Goal: Task Accomplishment & Management: Manage account settings

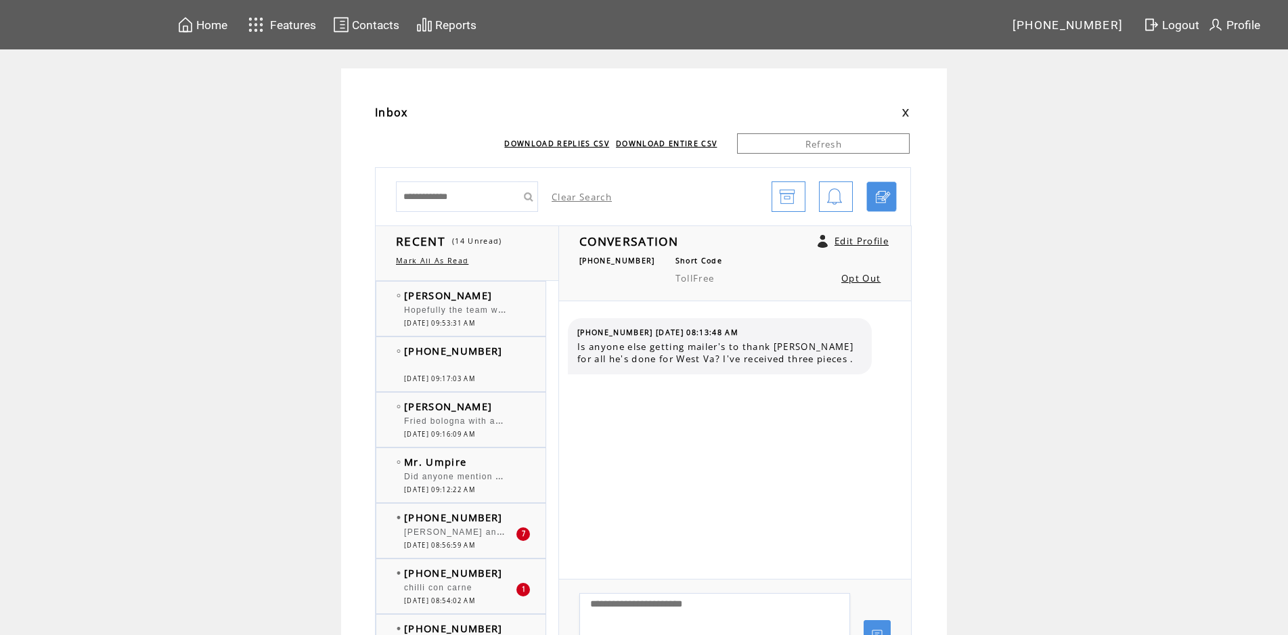
scroll to position [439, 0]
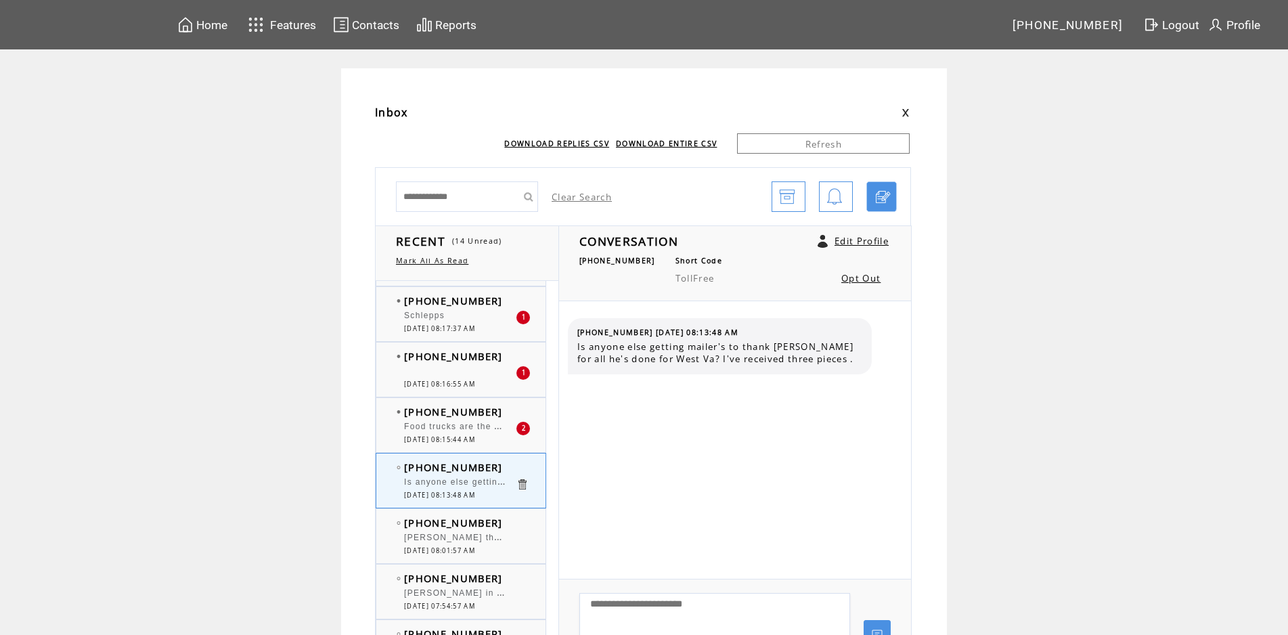
click at [500, 408] on td "[PHONE_NUMBER]" at bounding box center [460, 412] width 112 height 14
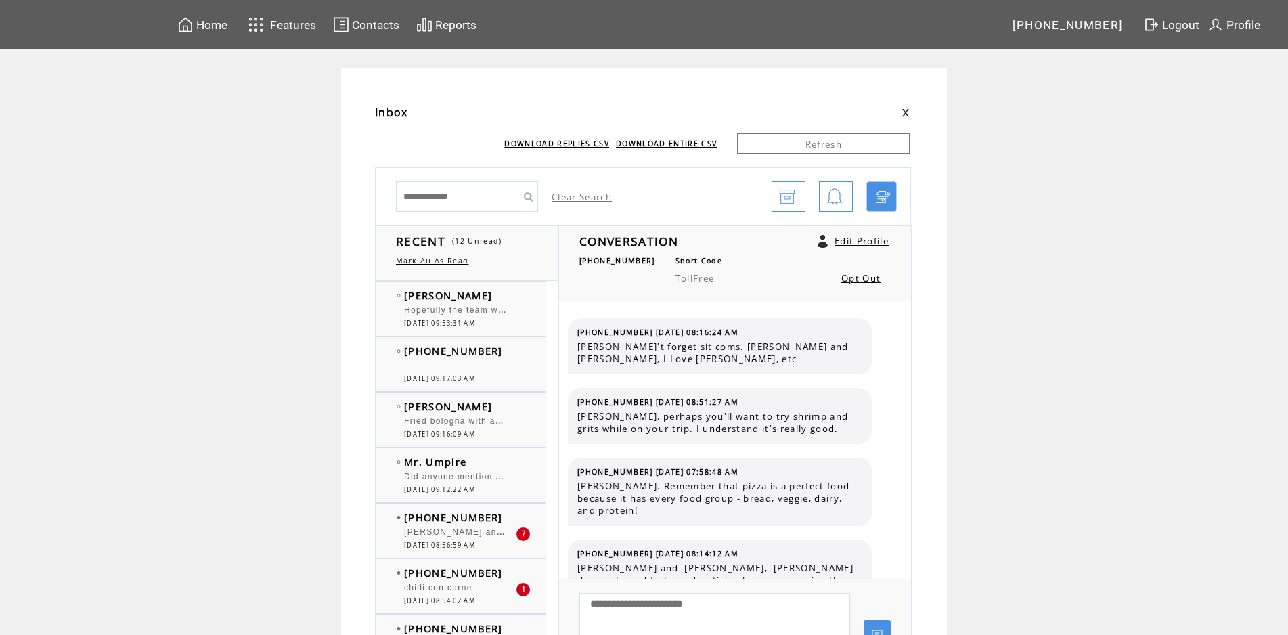
scroll to position [148, 0]
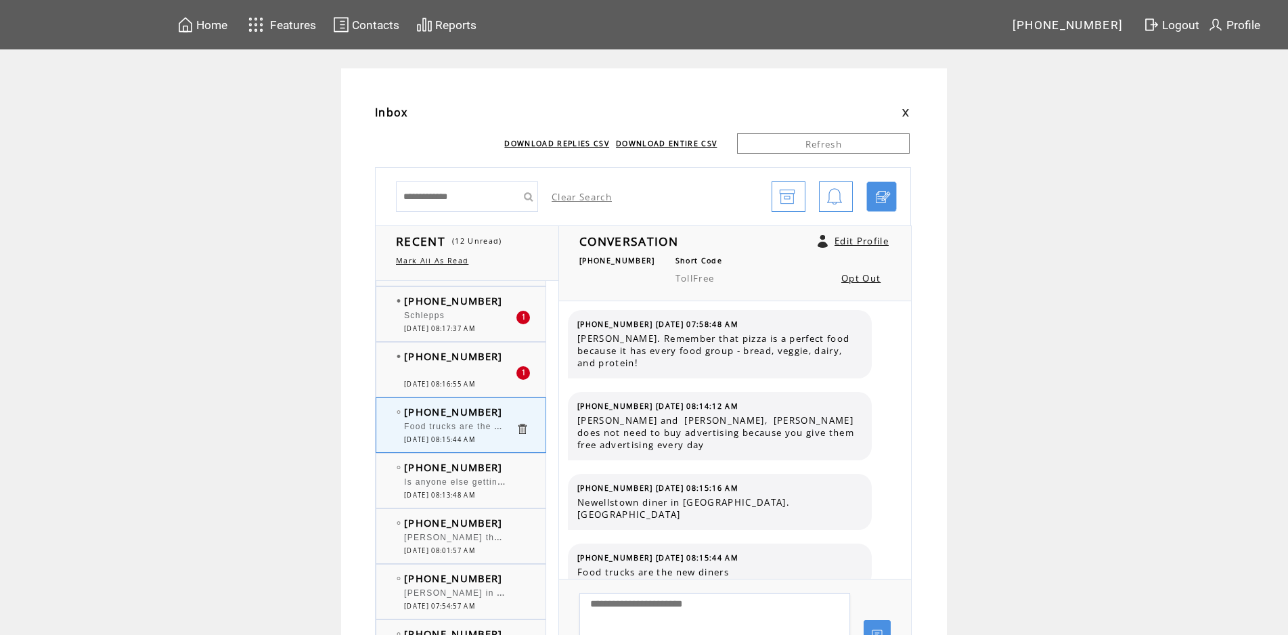
click at [509, 360] on td "[PHONE_NUMBER]" at bounding box center [460, 356] width 112 height 14
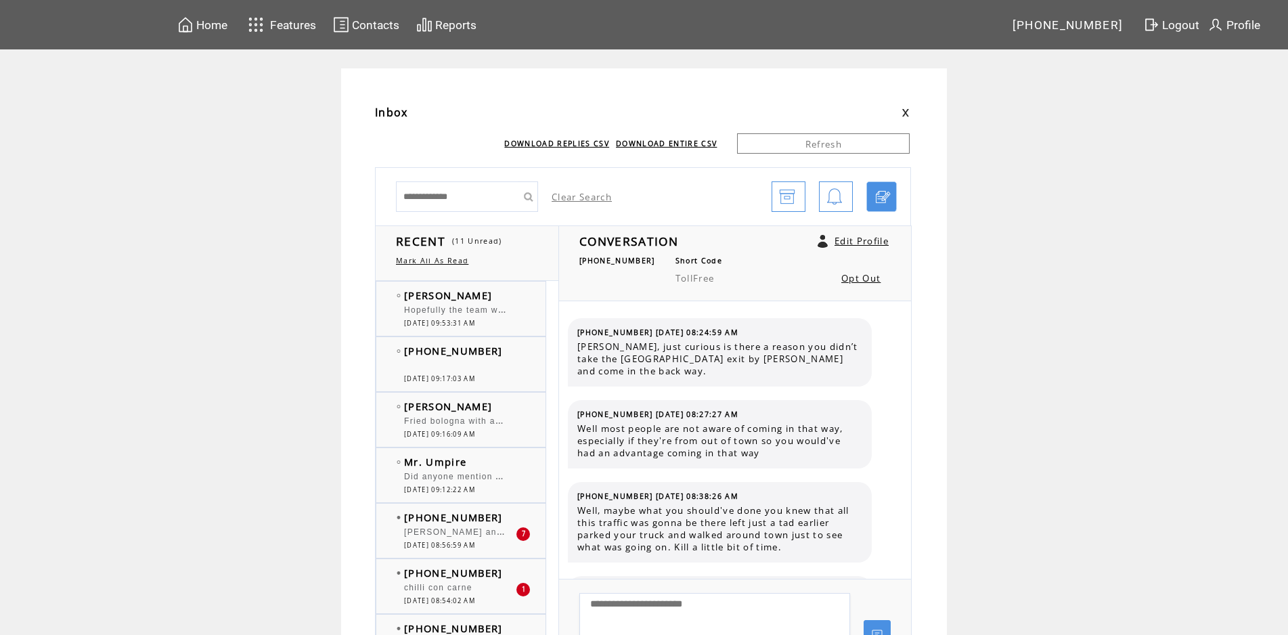
scroll to position [1101, 0]
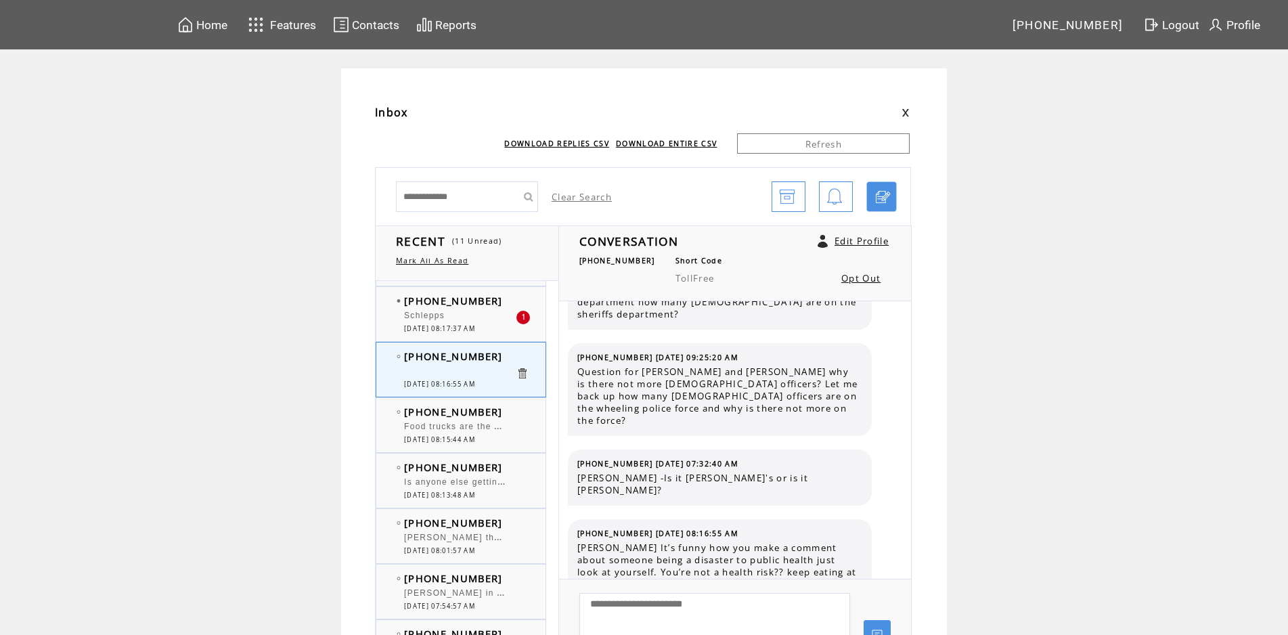
click at [480, 301] on span "[PHONE_NUMBER]" at bounding box center [453, 301] width 99 height 14
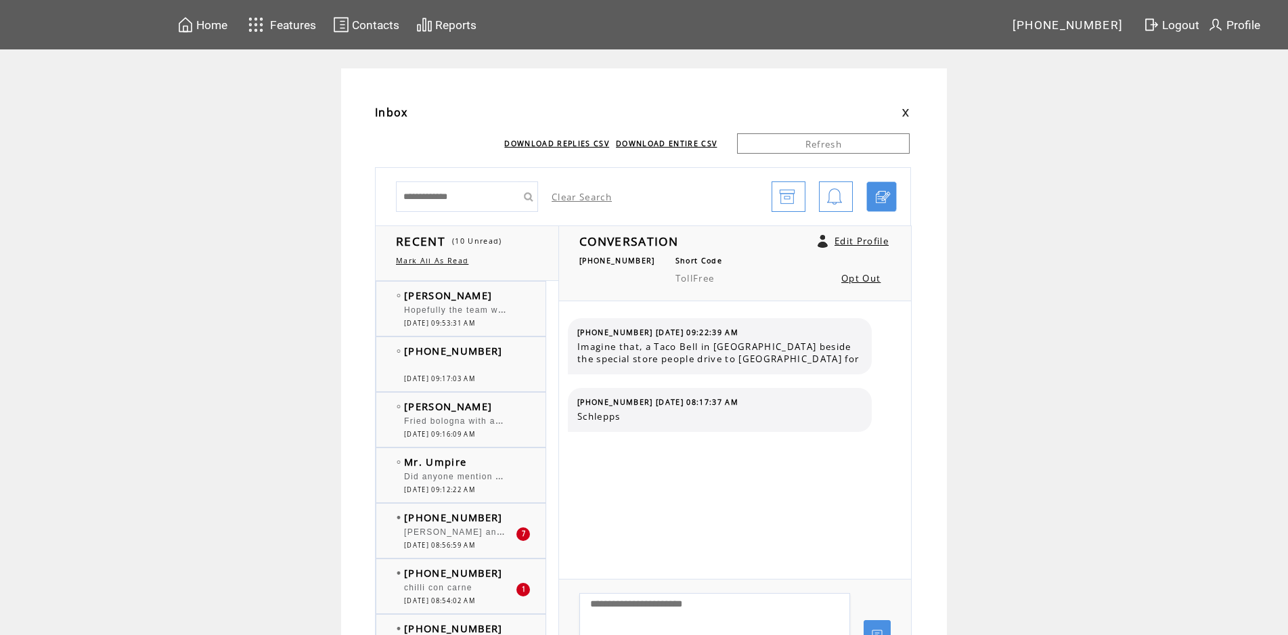
scroll to position [439, 0]
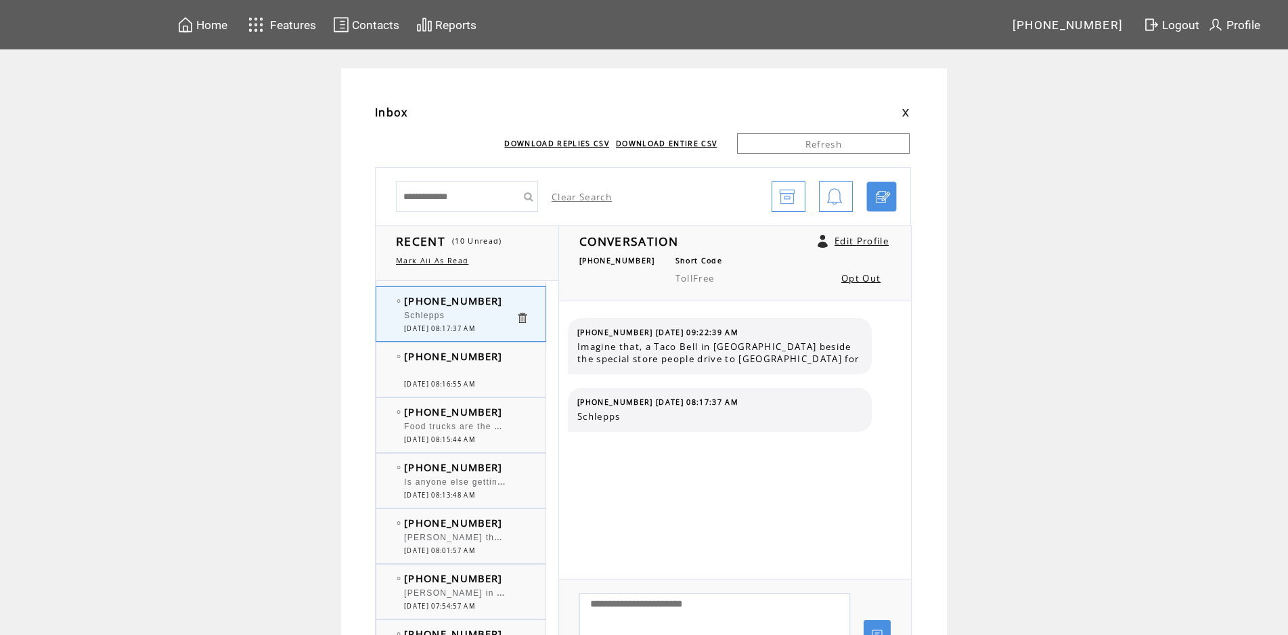
click at [525, 413] on td at bounding box center [529, 412] width 27 height 14
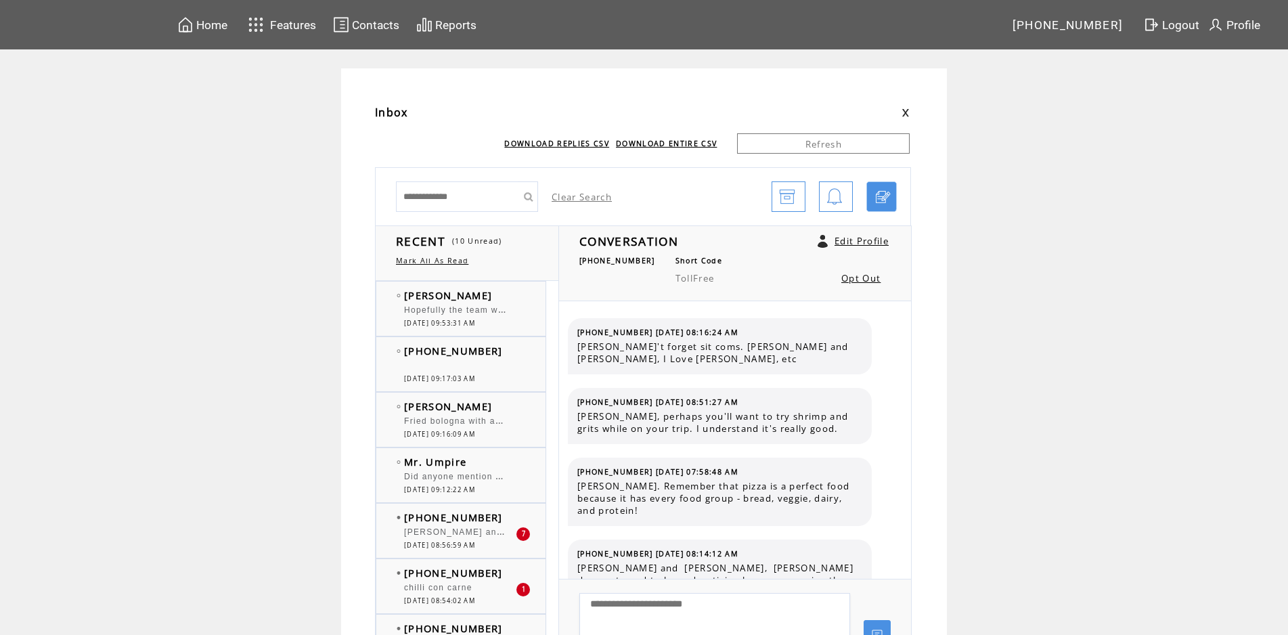
scroll to position [148, 0]
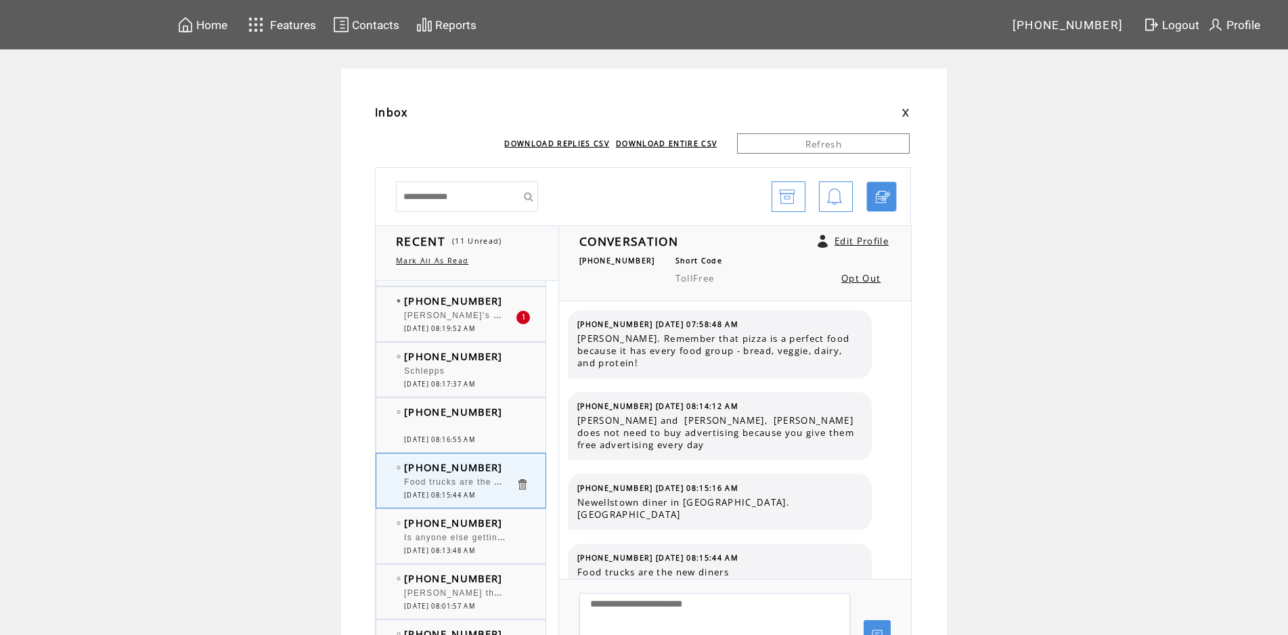
click at [483, 311] on div at bounding box center [460, 308] width 112 height 3
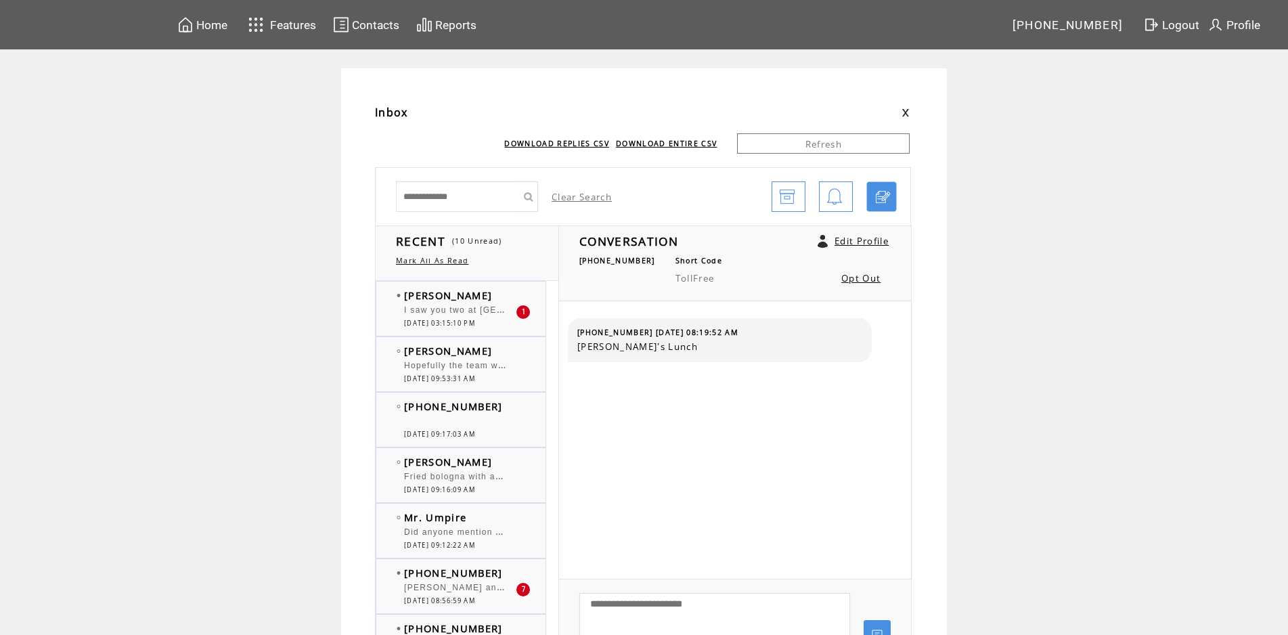
scroll to position [439, 0]
click at [506, 301] on td "[PERSON_NAME]" at bounding box center [460, 295] width 112 height 14
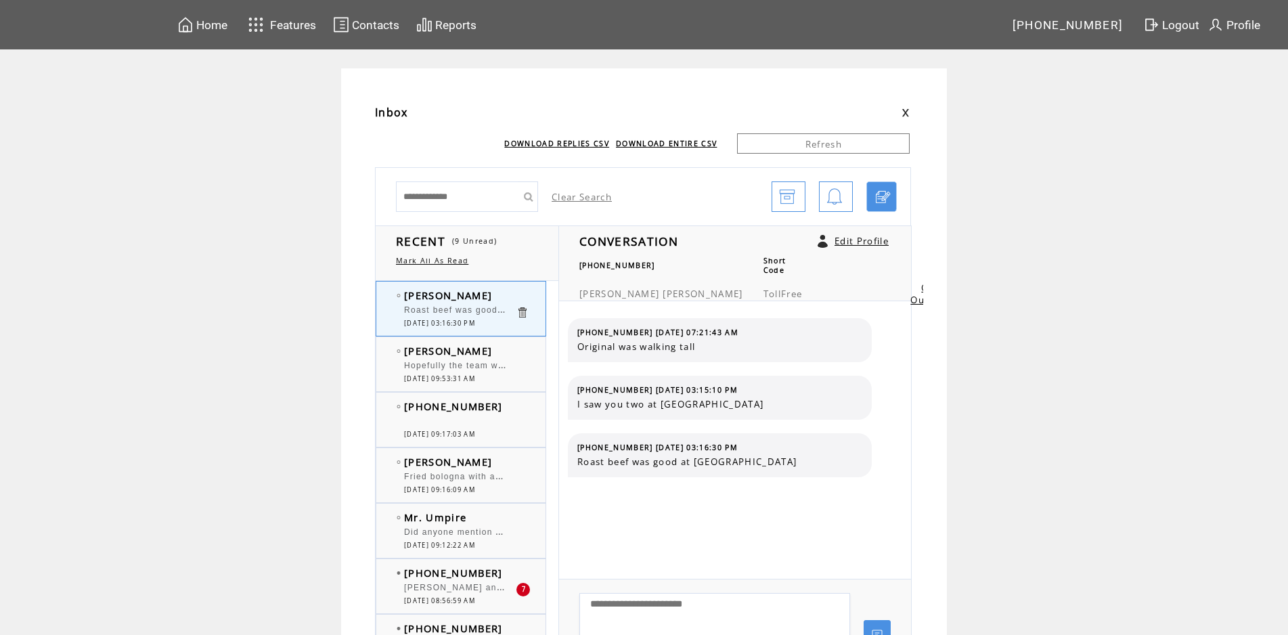
scroll to position [69, 0]
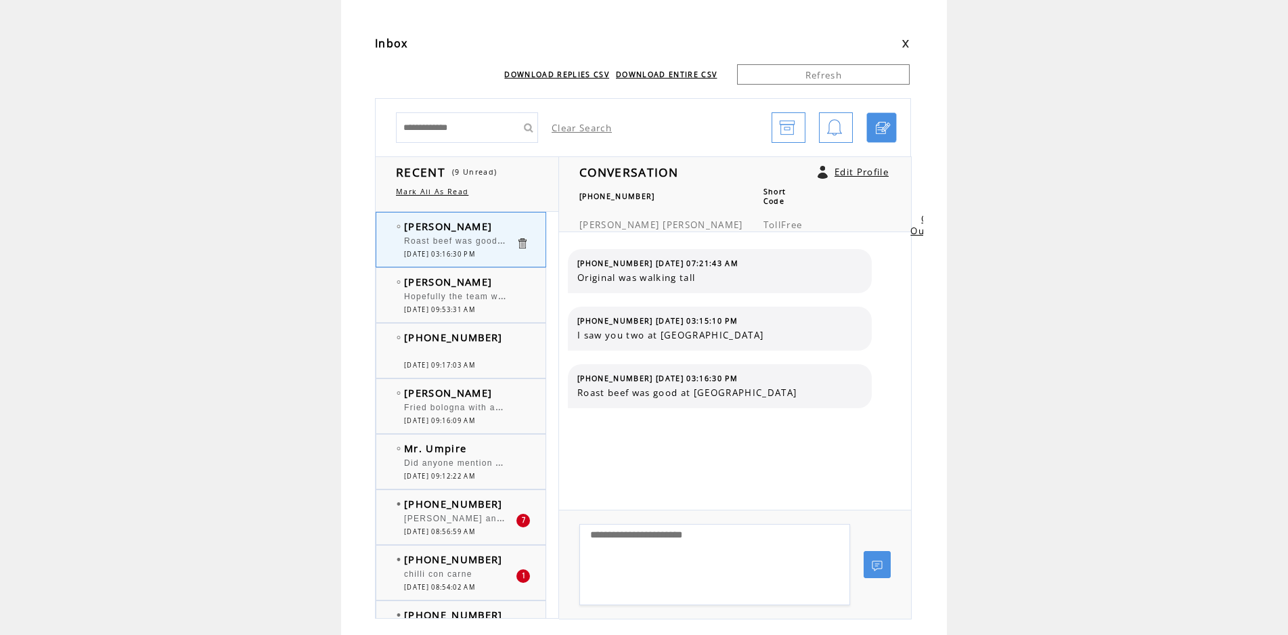
click at [487, 506] on span "[PHONE_NUMBER]" at bounding box center [453, 504] width 99 height 14
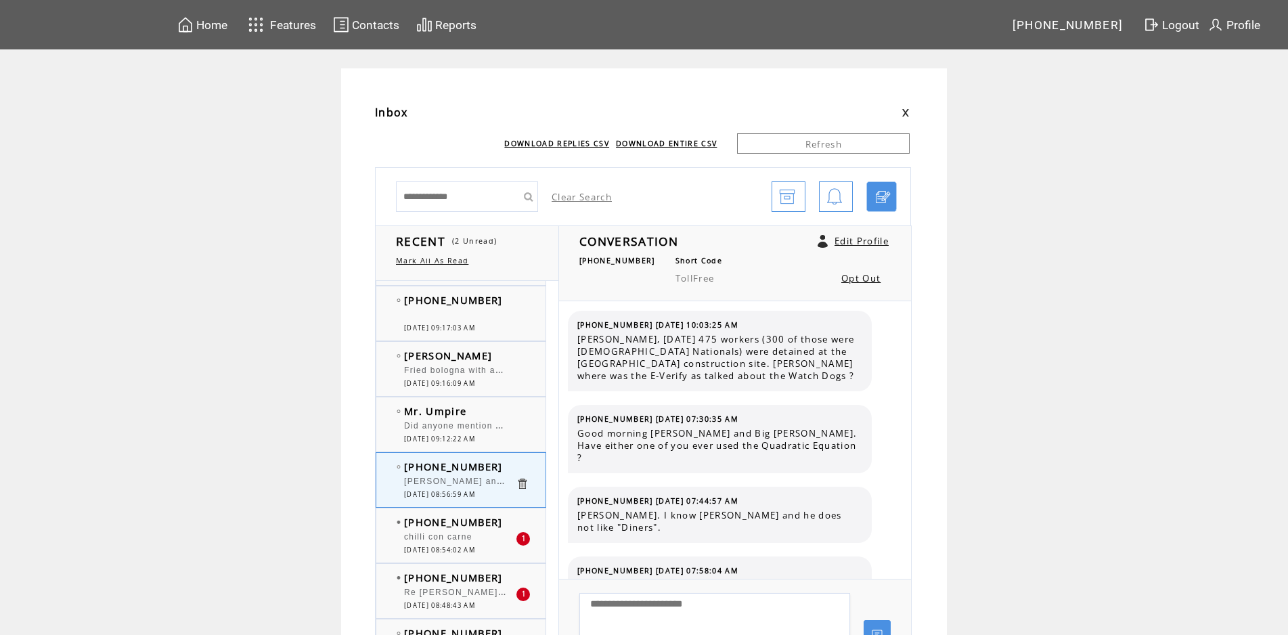
scroll to position [146, 0]
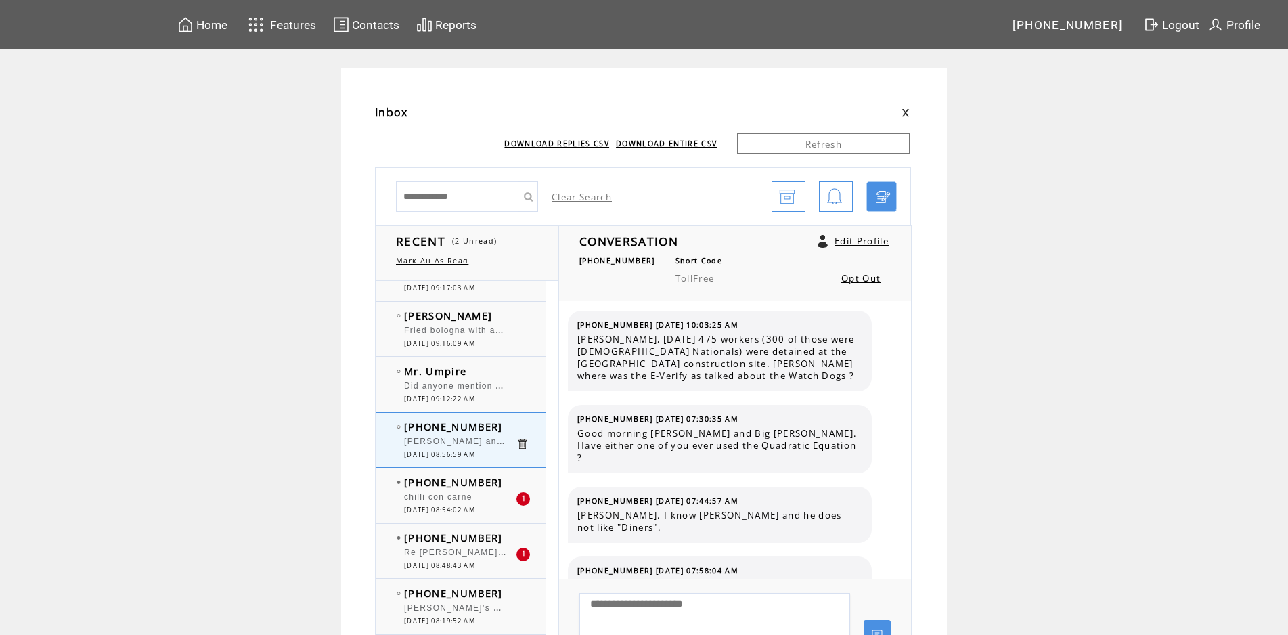
click at [499, 481] on td "[PHONE_NUMBER]" at bounding box center [460, 482] width 112 height 14
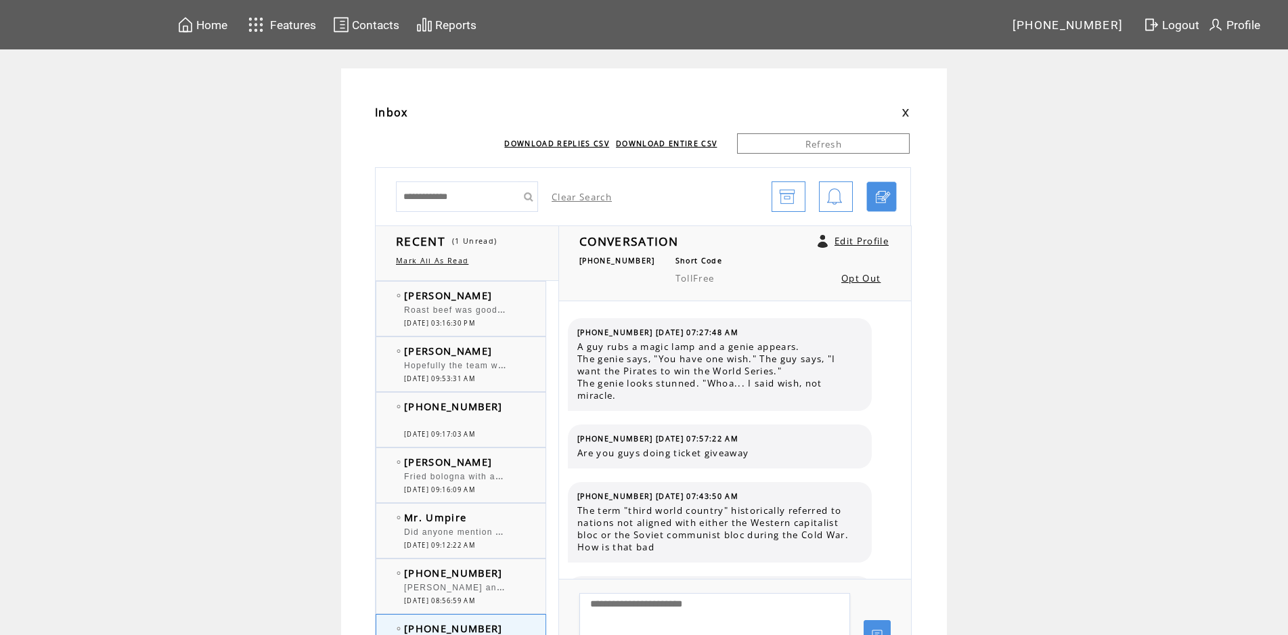
scroll to position [1239, 0]
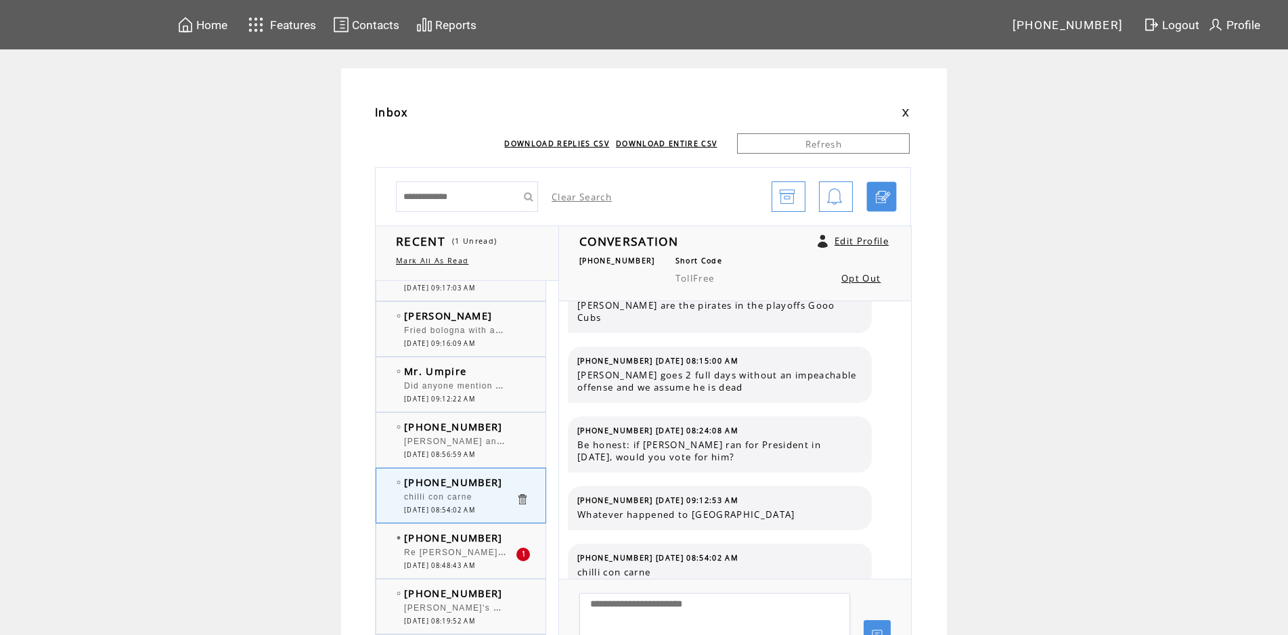
click at [516, 537] on td "[PHONE_NUMBER]" at bounding box center [460, 538] width 112 height 14
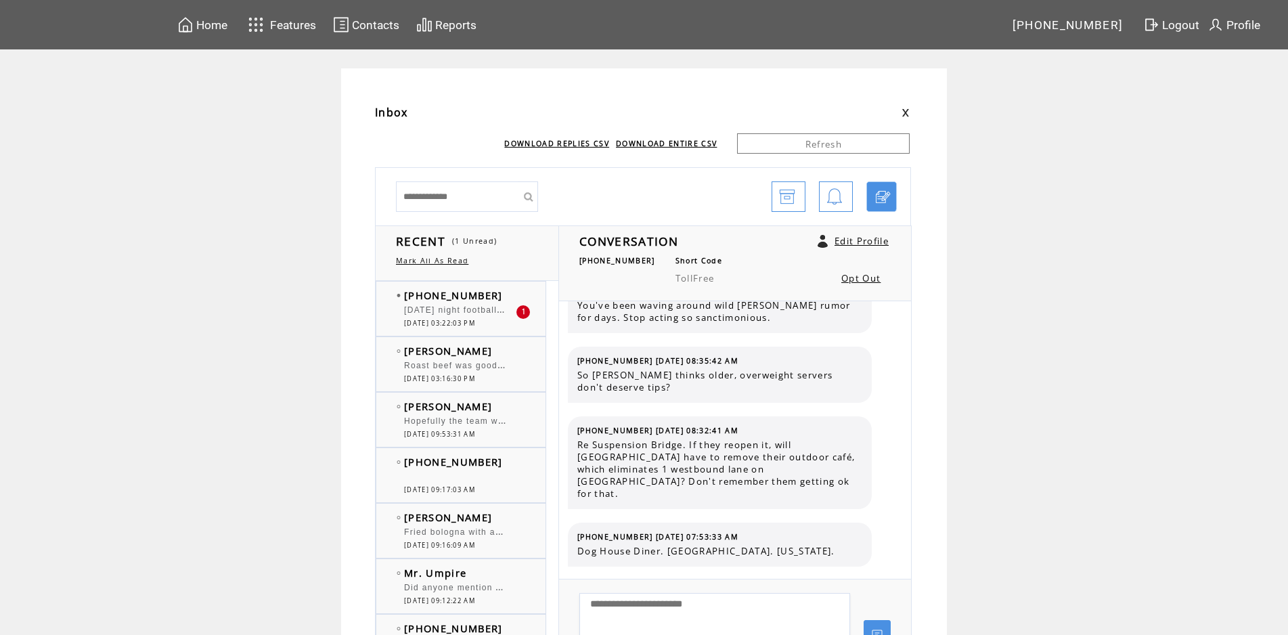
click at [508, 294] on td "[PHONE_NUMBER]" at bounding box center [460, 295] width 112 height 14
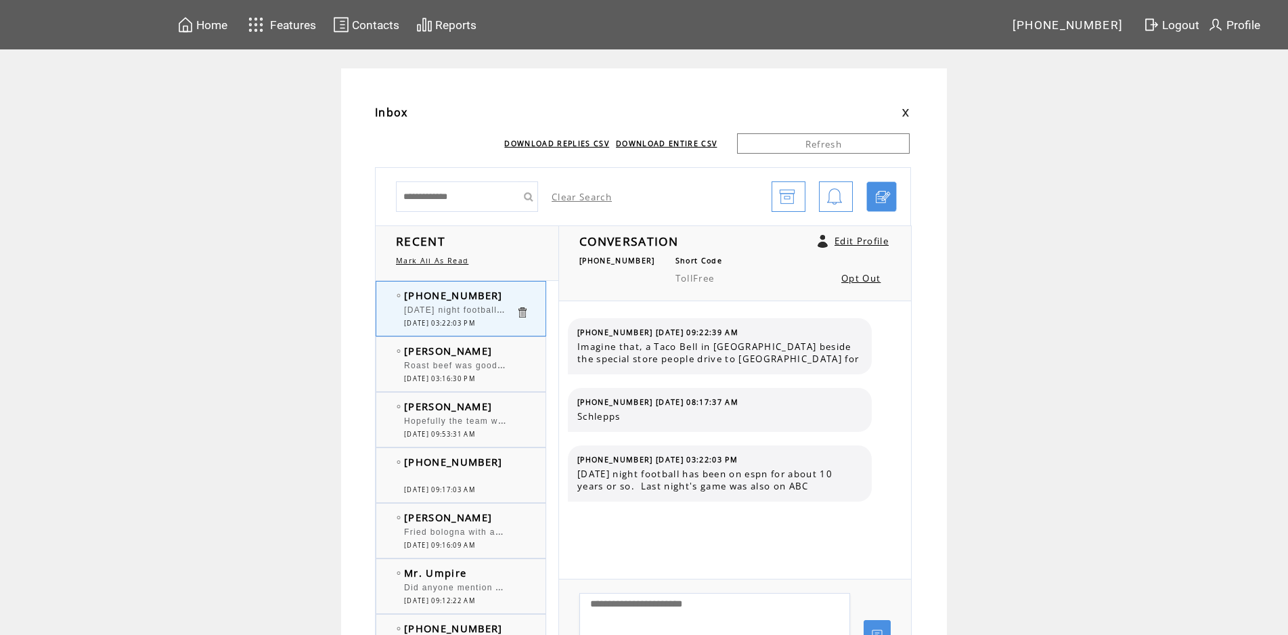
click at [522, 350] on td at bounding box center [529, 351] width 27 height 14
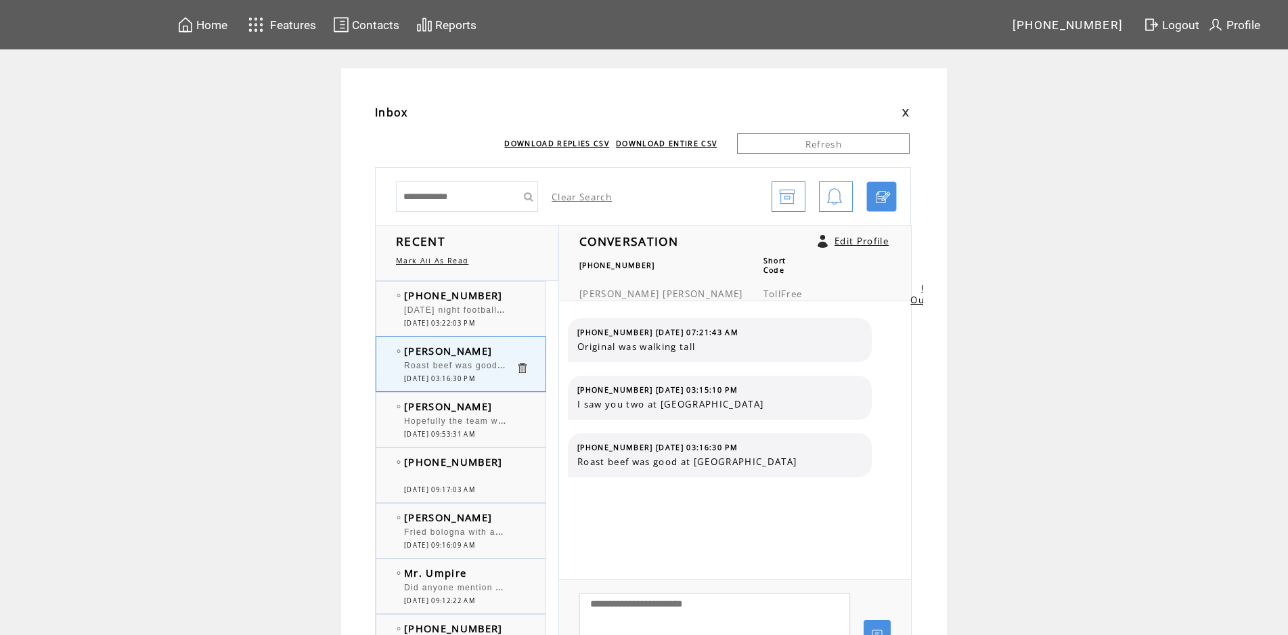
click at [473, 409] on td "[PERSON_NAME]" at bounding box center [460, 406] width 112 height 14
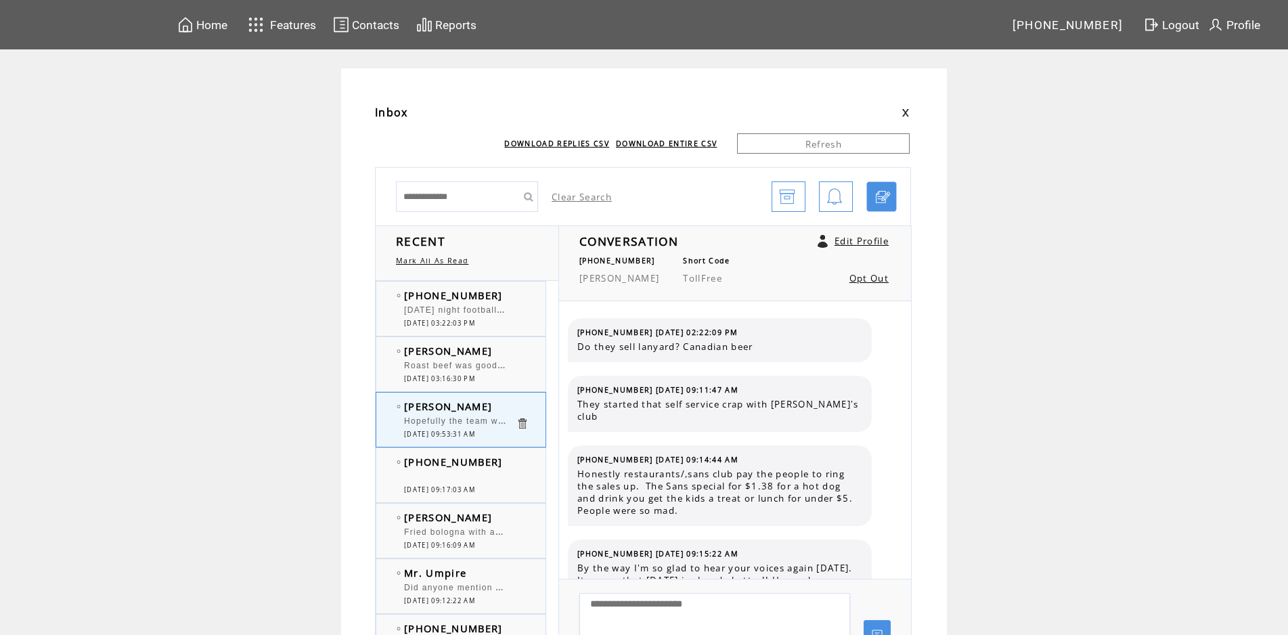
scroll to position [1209, 0]
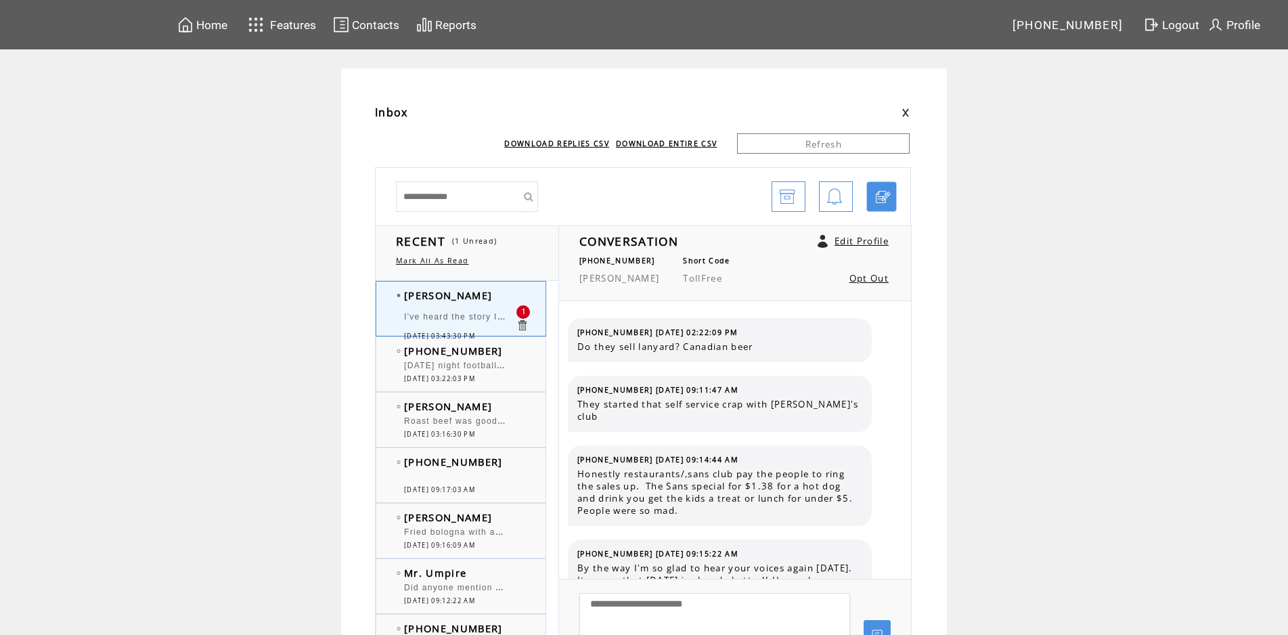
scroll to position [1352, 0]
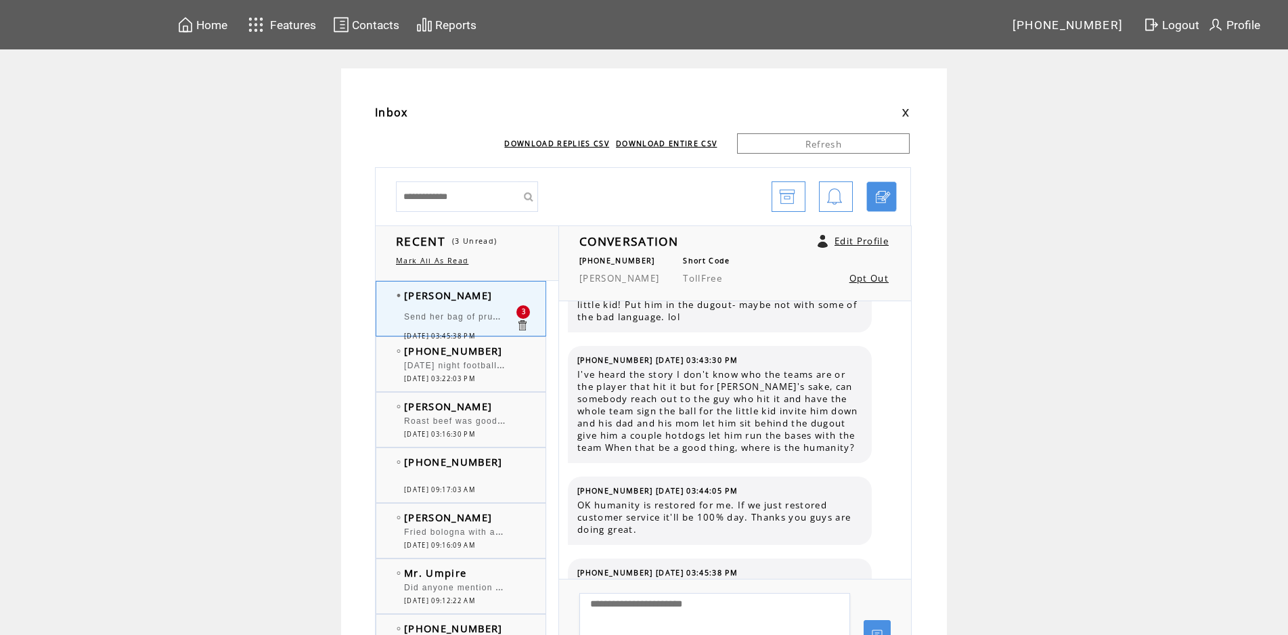
click at [516, 347] on td "[PHONE_NUMBER]" at bounding box center [460, 351] width 112 height 14
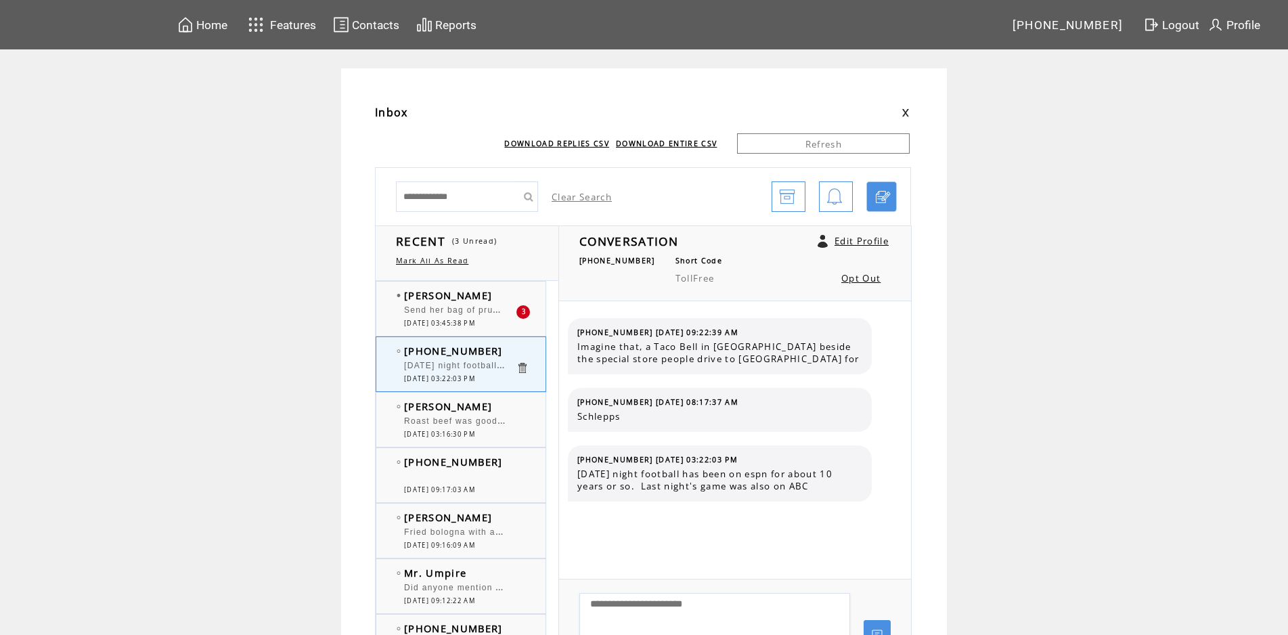
click at [505, 299] on td "[PERSON_NAME]" at bounding box center [460, 295] width 112 height 14
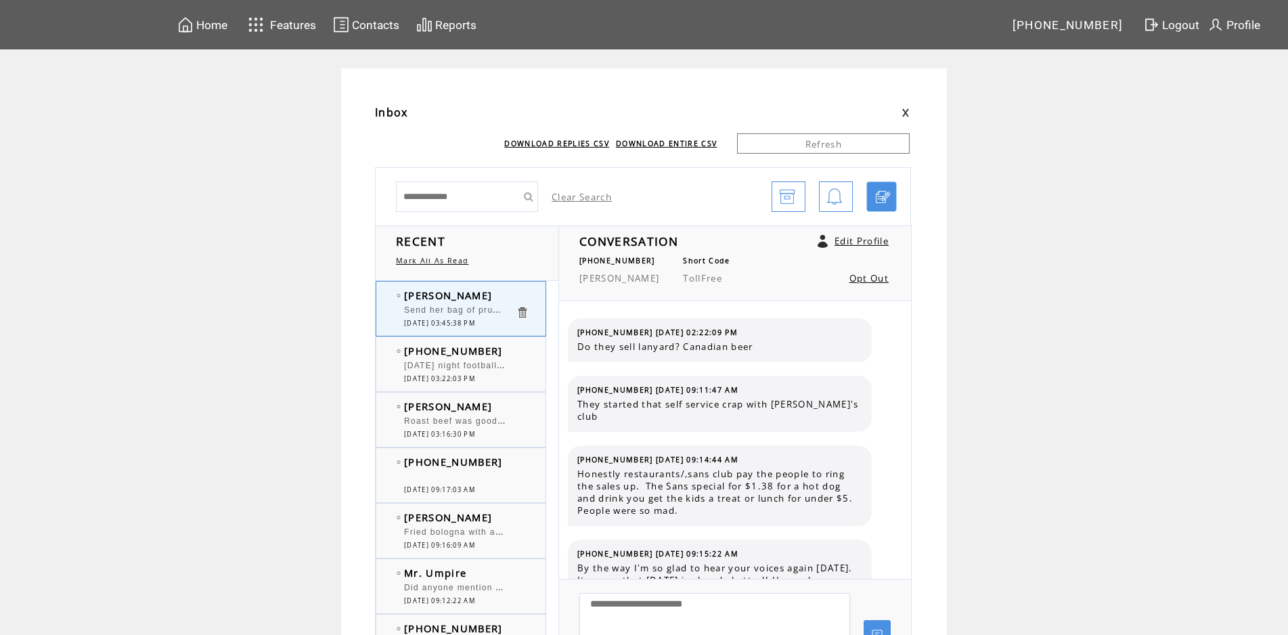
scroll to position [1516, 0]
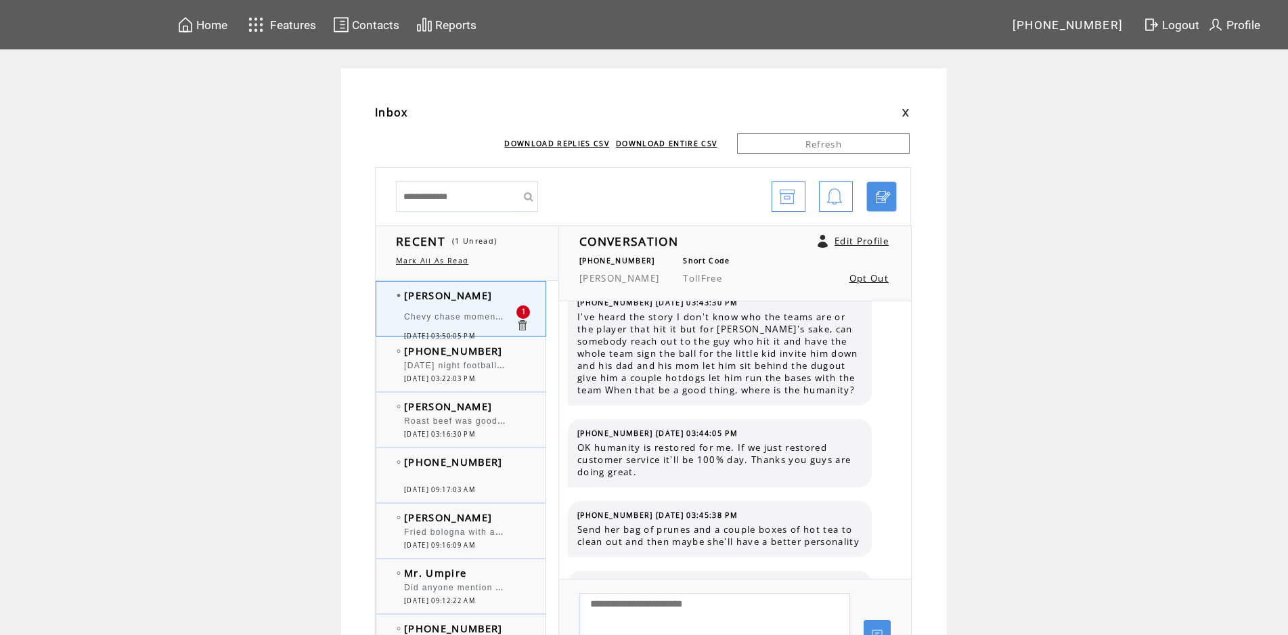
drag, startPoint x: 515, startPoint y: 355, endPoint x: 519, endPoint y: 348, distance: 7.9
click at [516, 348] on td "[PHONE_NUMBER]" at bounding box center [460, 351] width 112 height 14
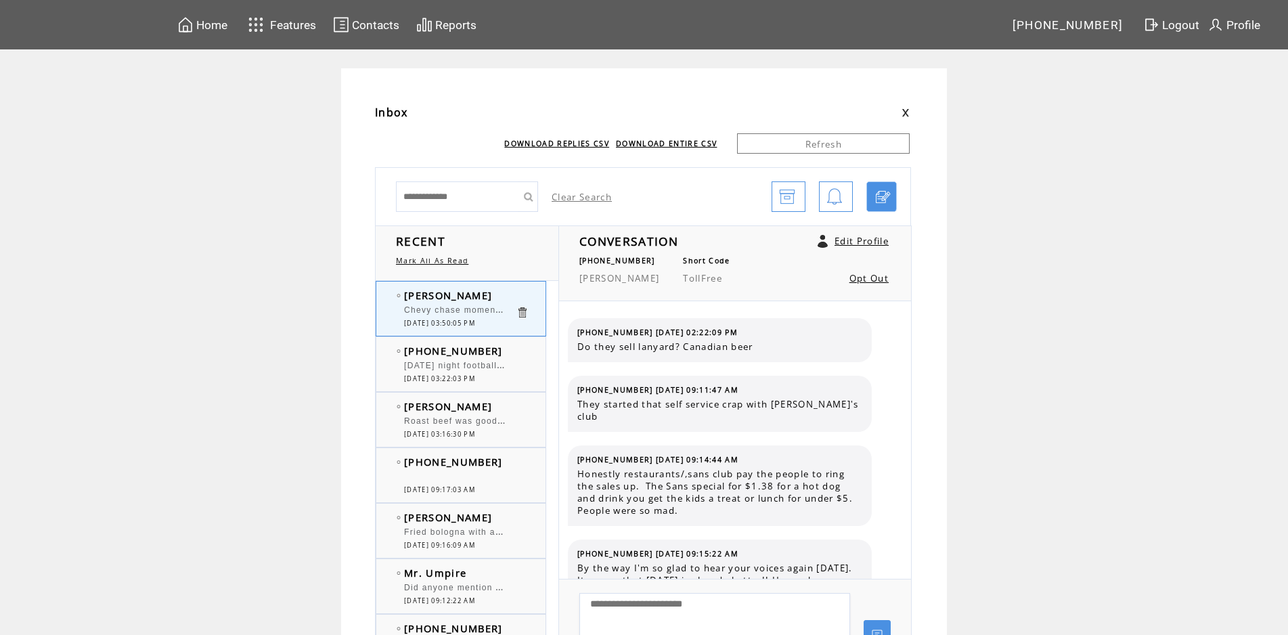
scroll to position [1573, 0]
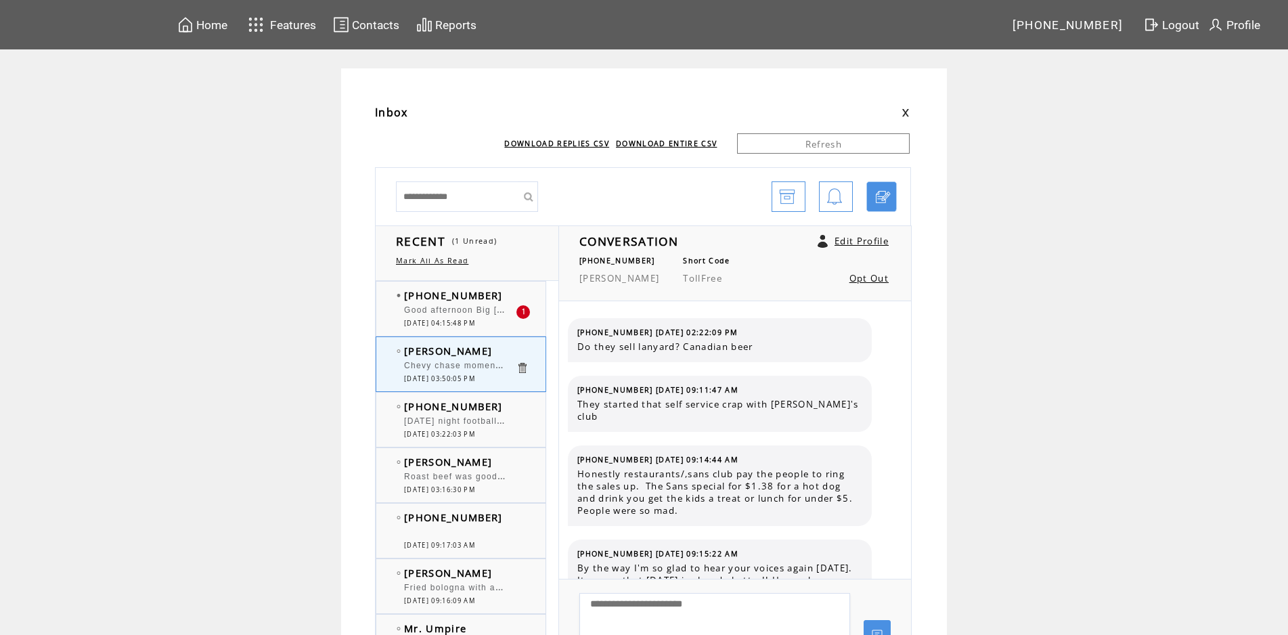
scroll to position [1573, 0]
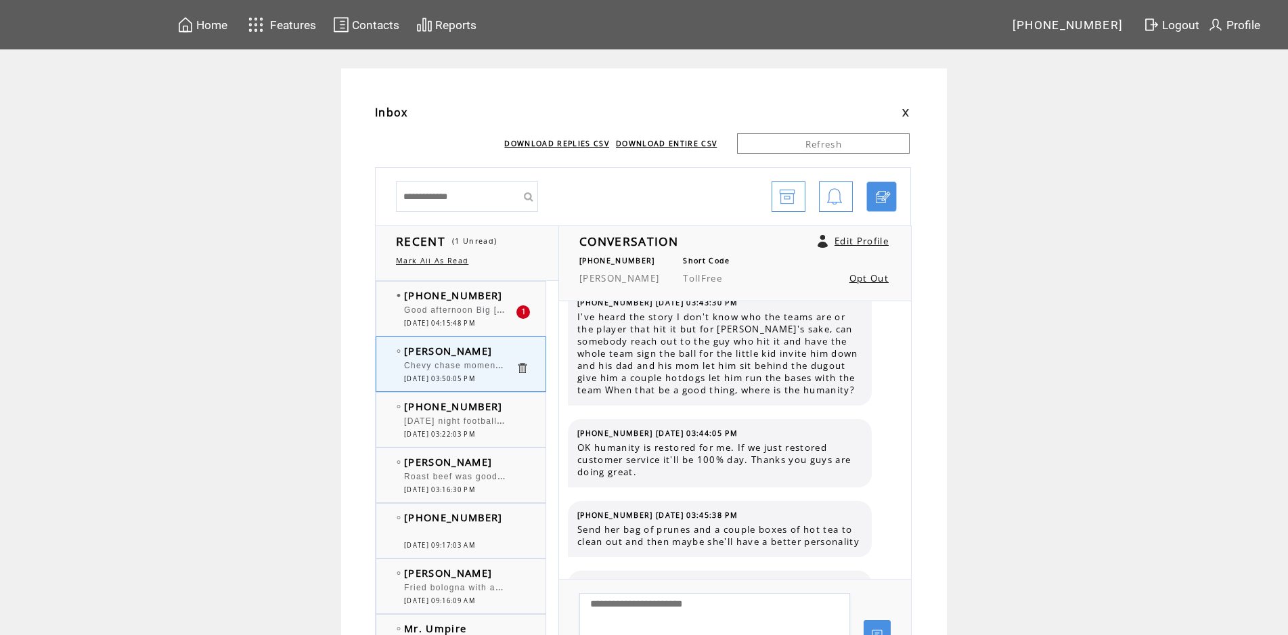
click at [506, 295] on td "[PHONE_NUMBER]" at bounding box center [460, 295] width 112 height 14
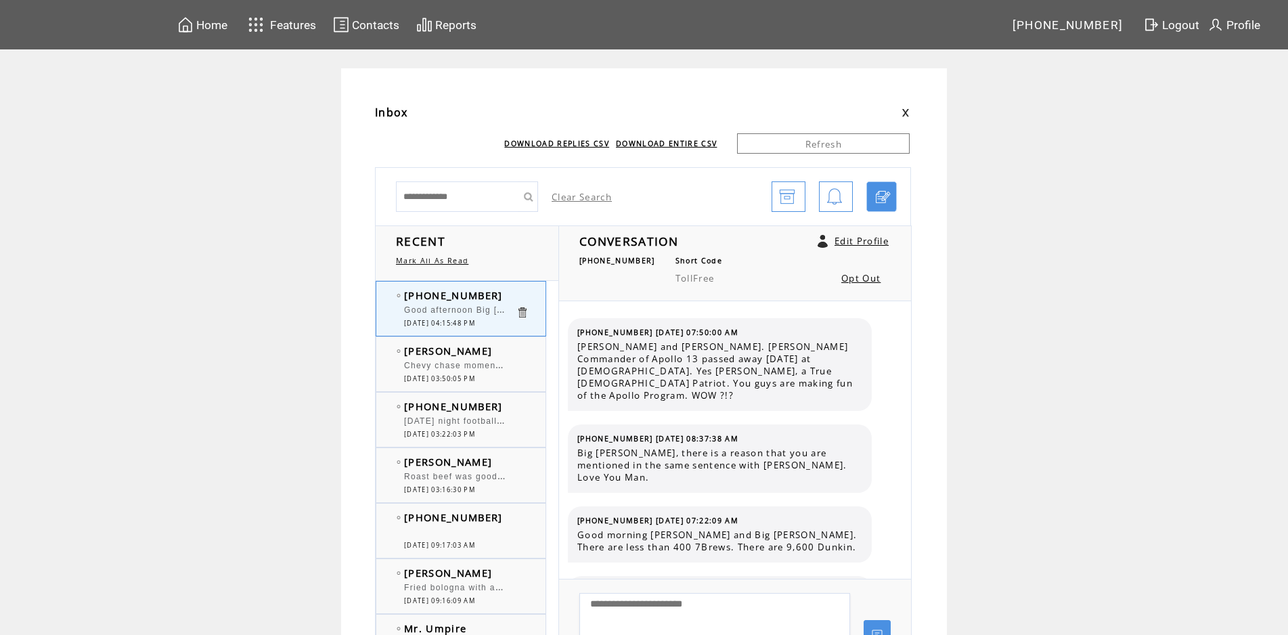
scroll to position [5408, 0]
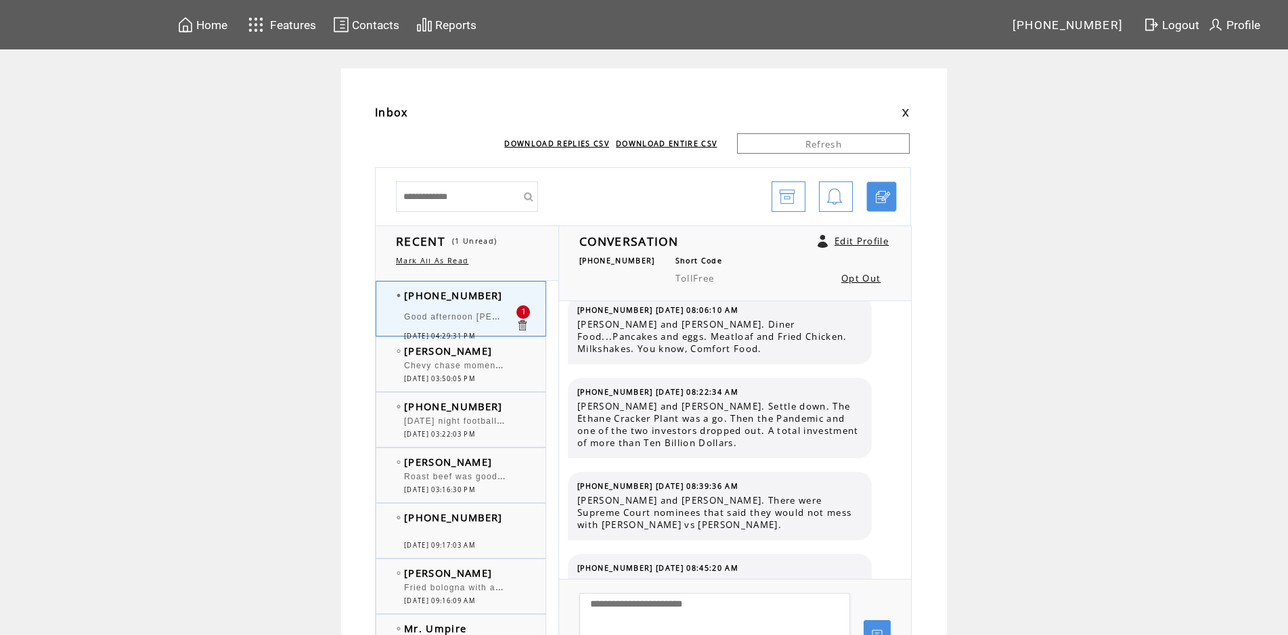
click at [491, 357] on td "[PERSON_NAME]" at bounding box center [460, 351] width 112 height 14
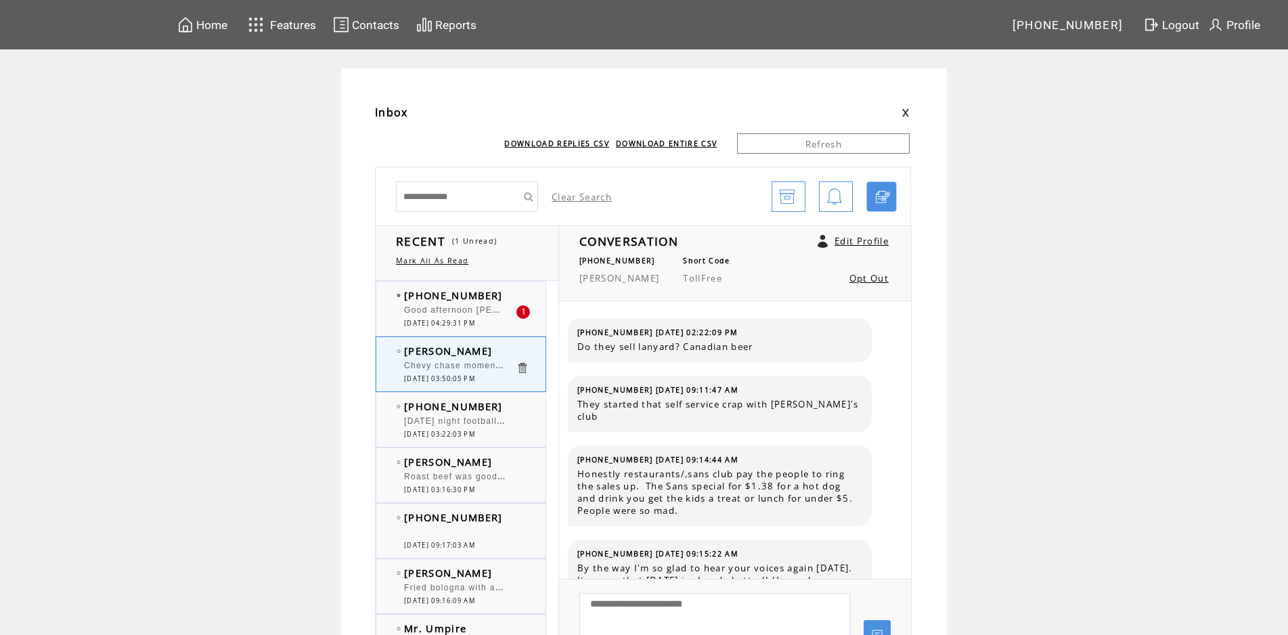
scroll to position [1573, 0]
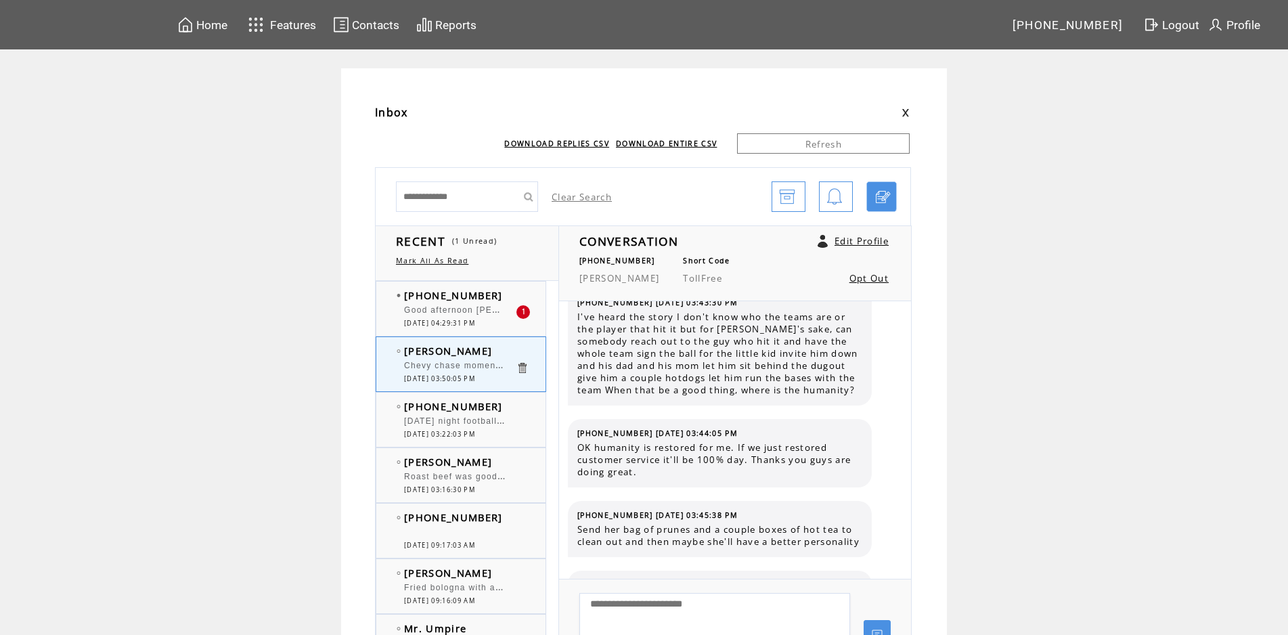
click at [506, 295] on td "[PHONE_NUMBER]" at bounding box center [460, 295] width 112 height 14
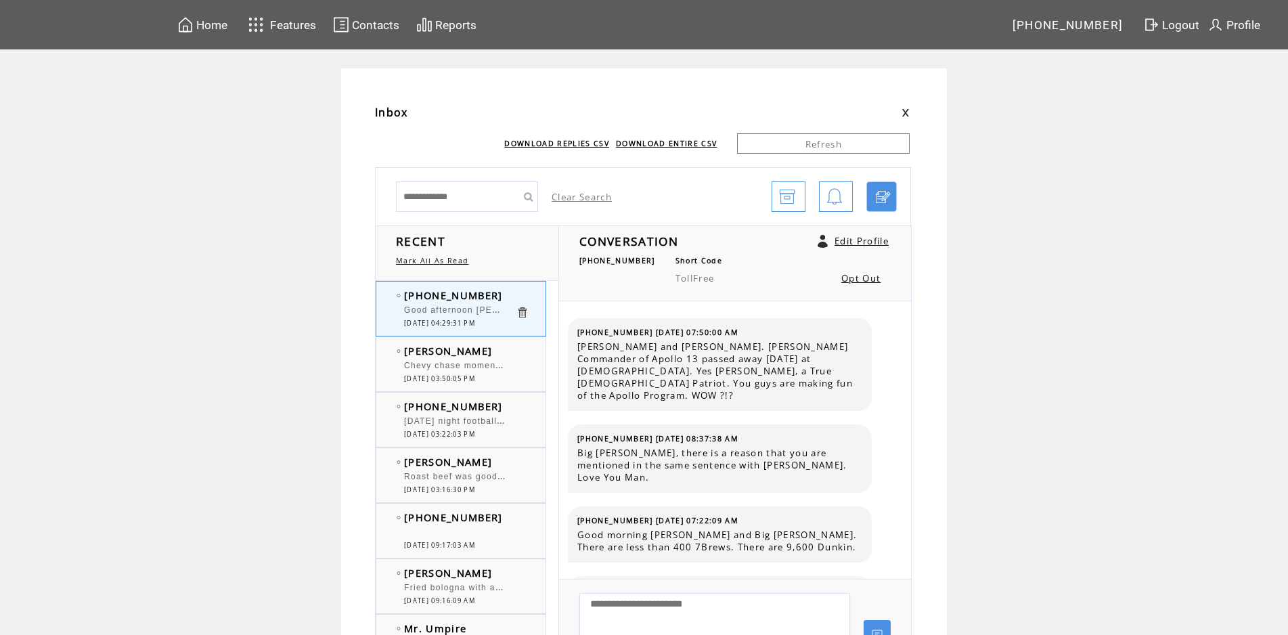
scroll to position [5478, 0]
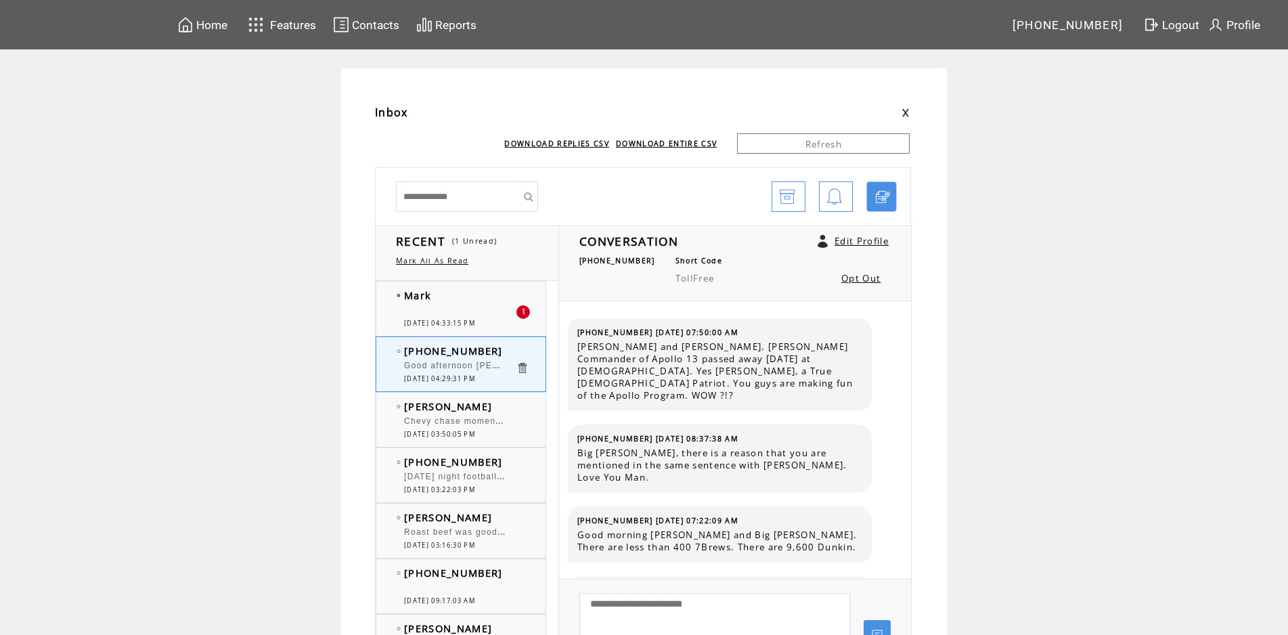
scroll to position [5478, 0]
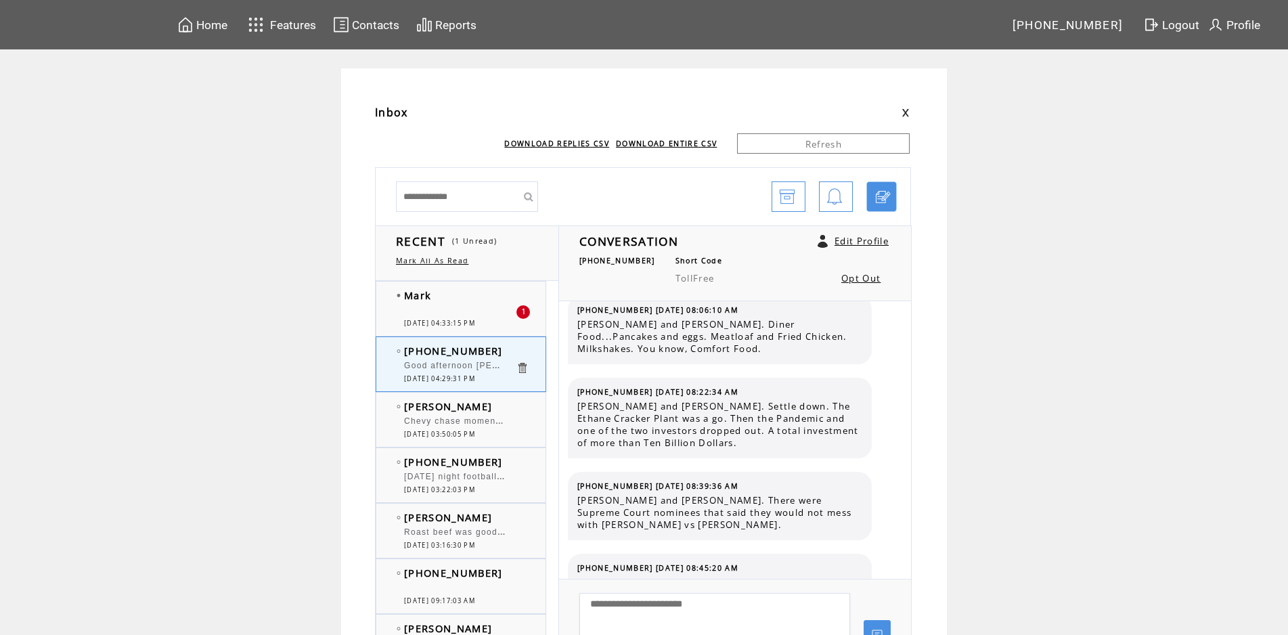
click at [466, 286] on div "Mark Shane Father Guido will say a prayer for you and the CCHS linebacker core.…" at bounding box center [474, 309] width 196 height 54
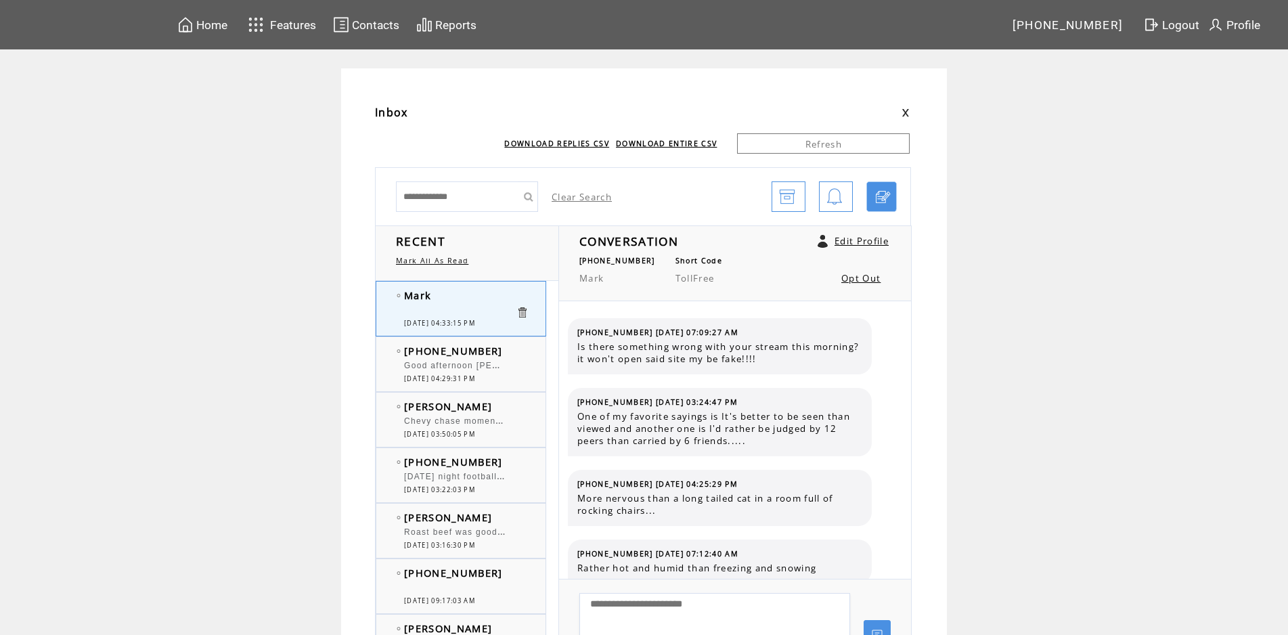
scroll to position [887, 0]
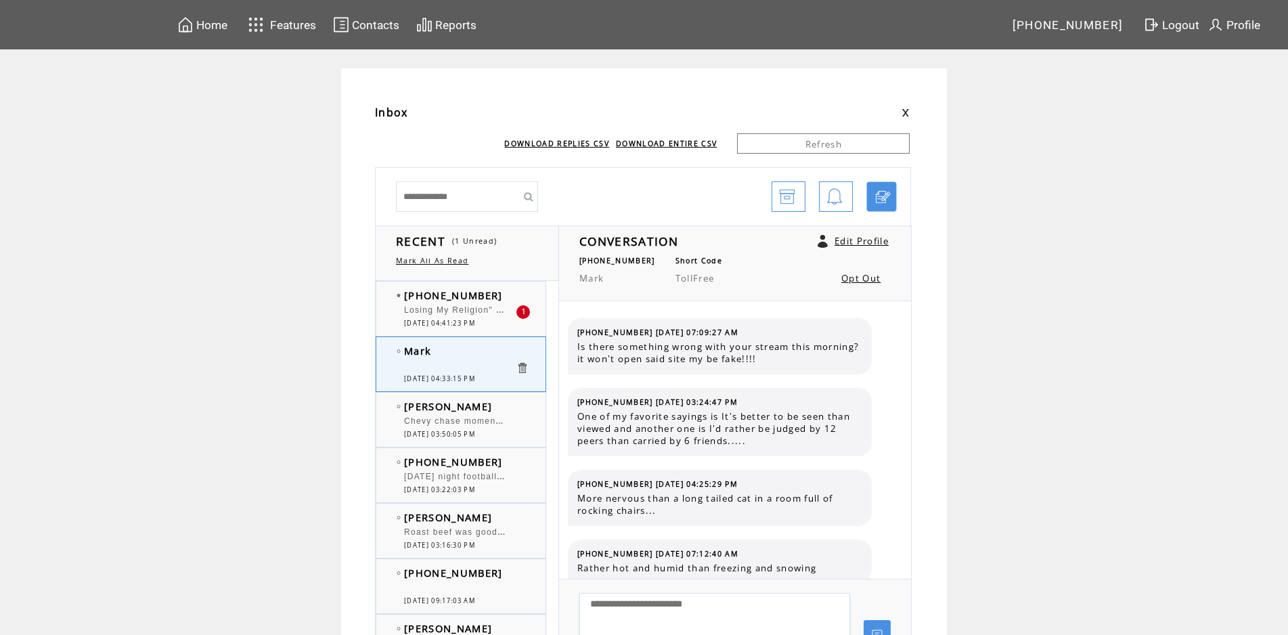
scroll to position [887, 0]
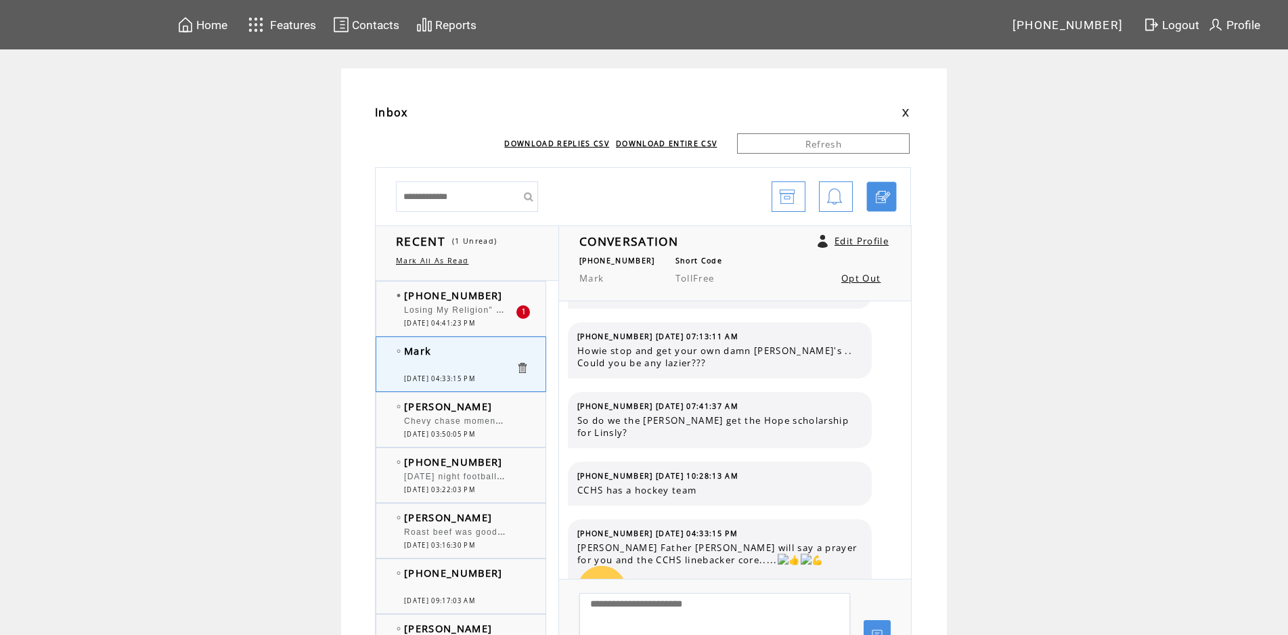
click at [466, 308] on span "Losing My Religion" REM 1991" at bounding box center [472, 309] width 137 height 14
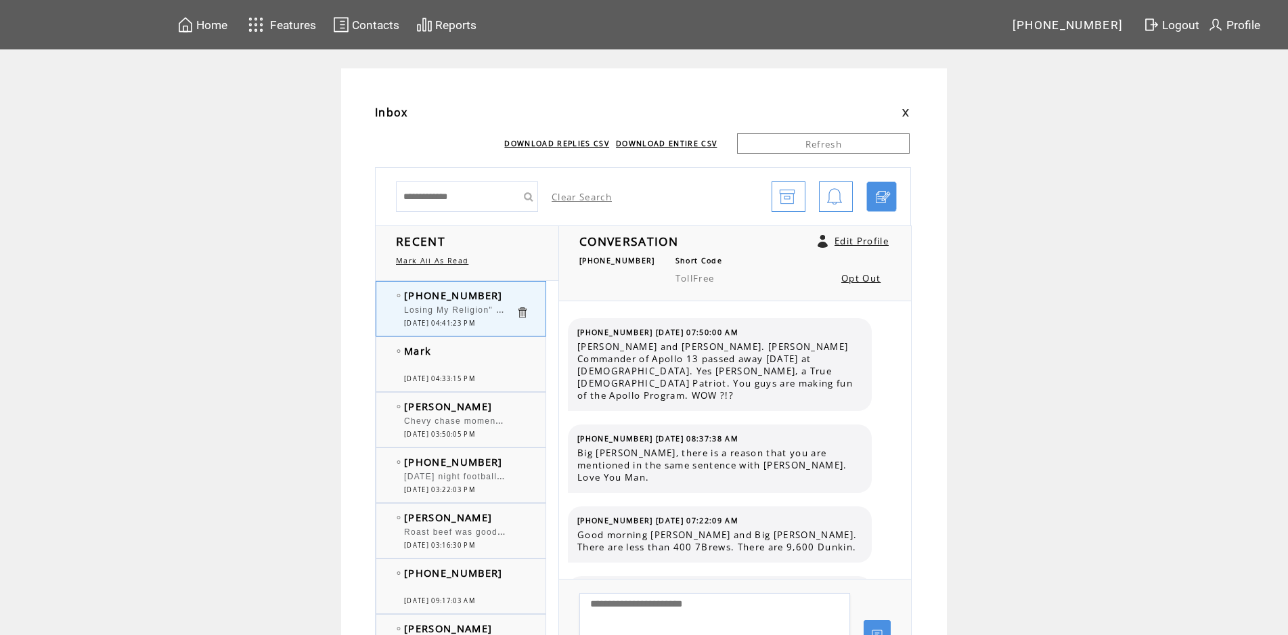
scroll to position [5536, 0]
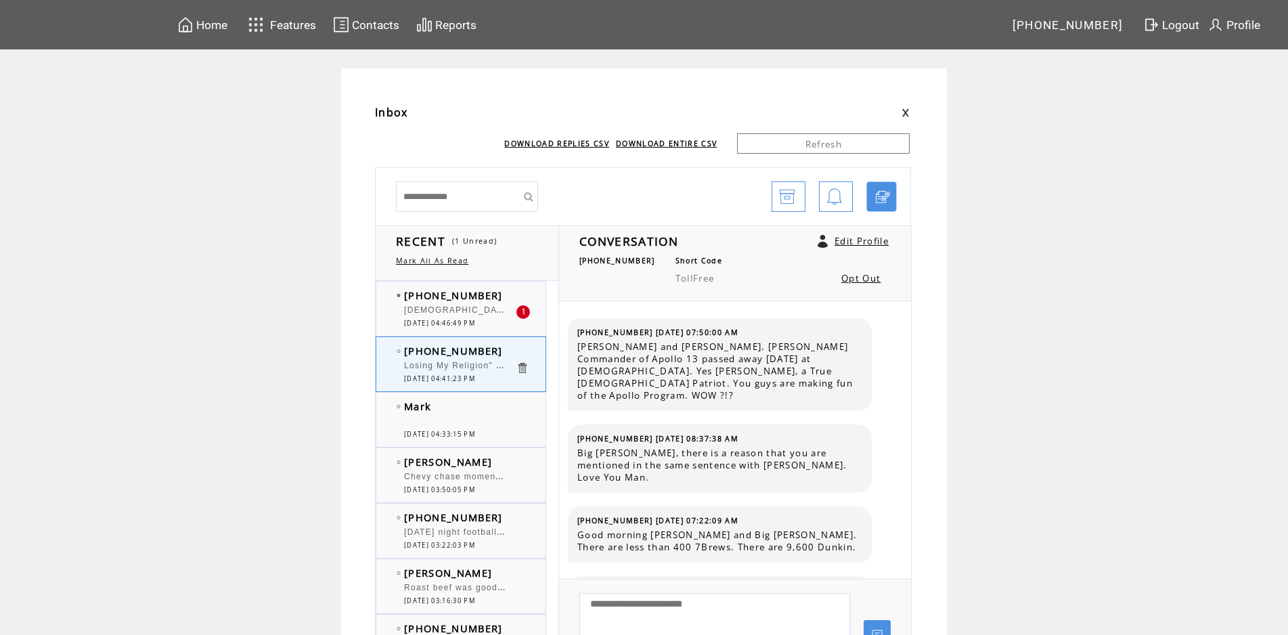
scroll to position [5536, 0]
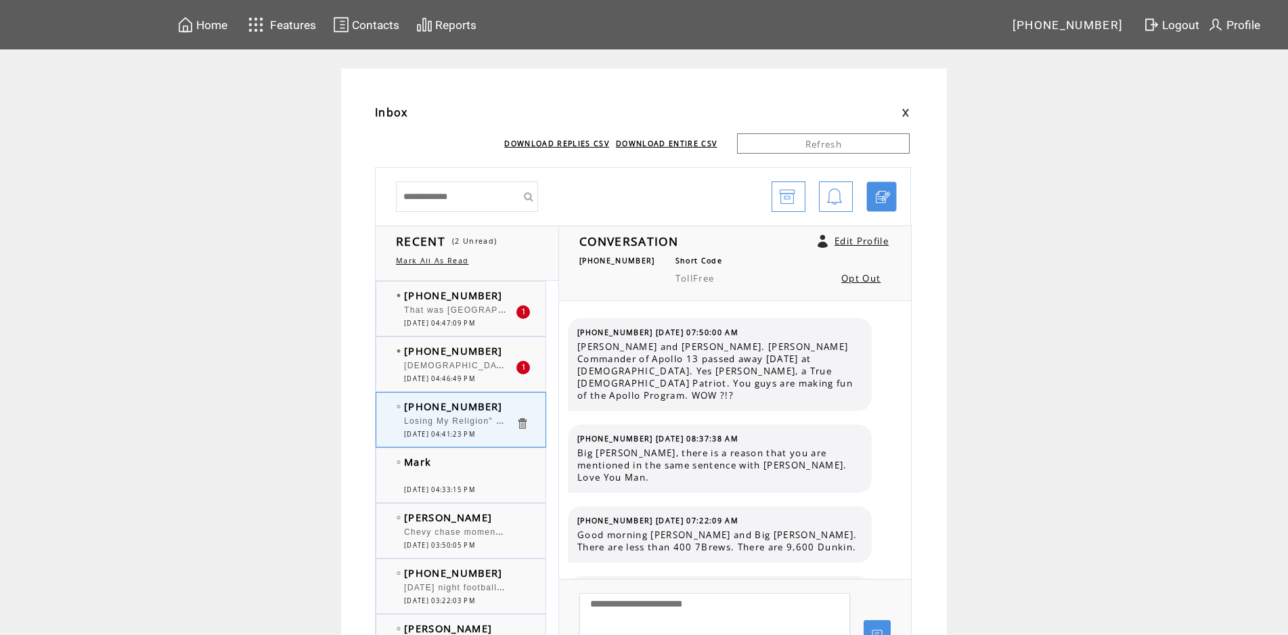
scroll to position [5536, 0]
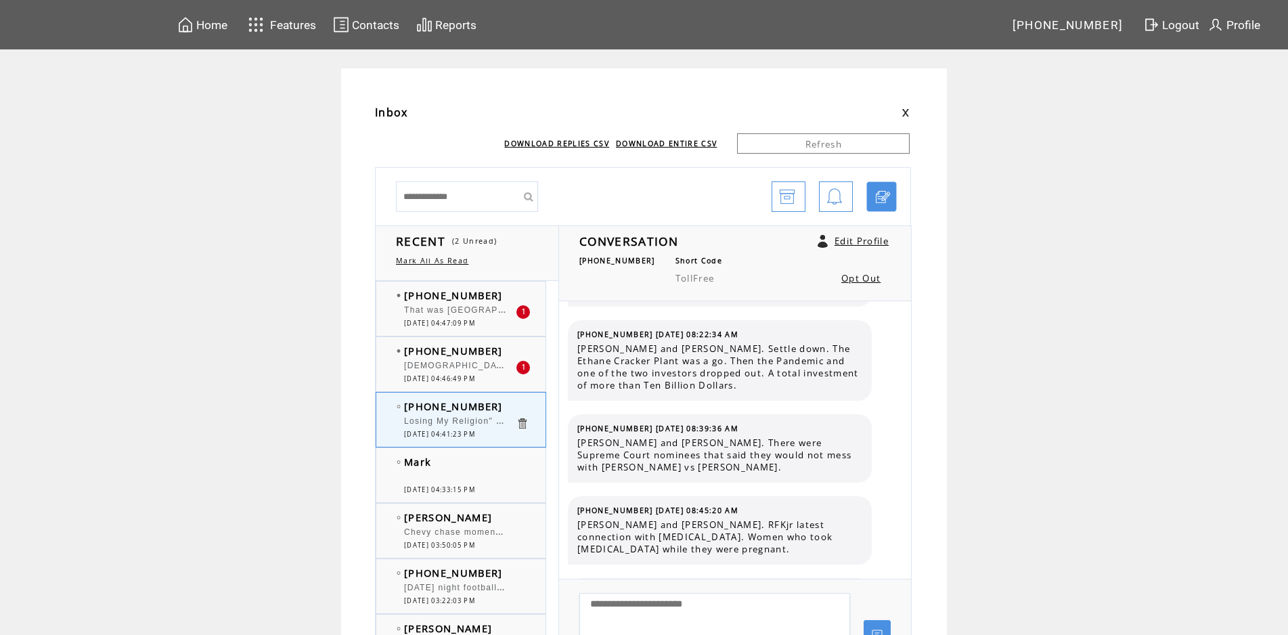
click at [516, 355] on td "[PHONE_NUMBER]" at bounding box center [460, 351] width 112 height 14
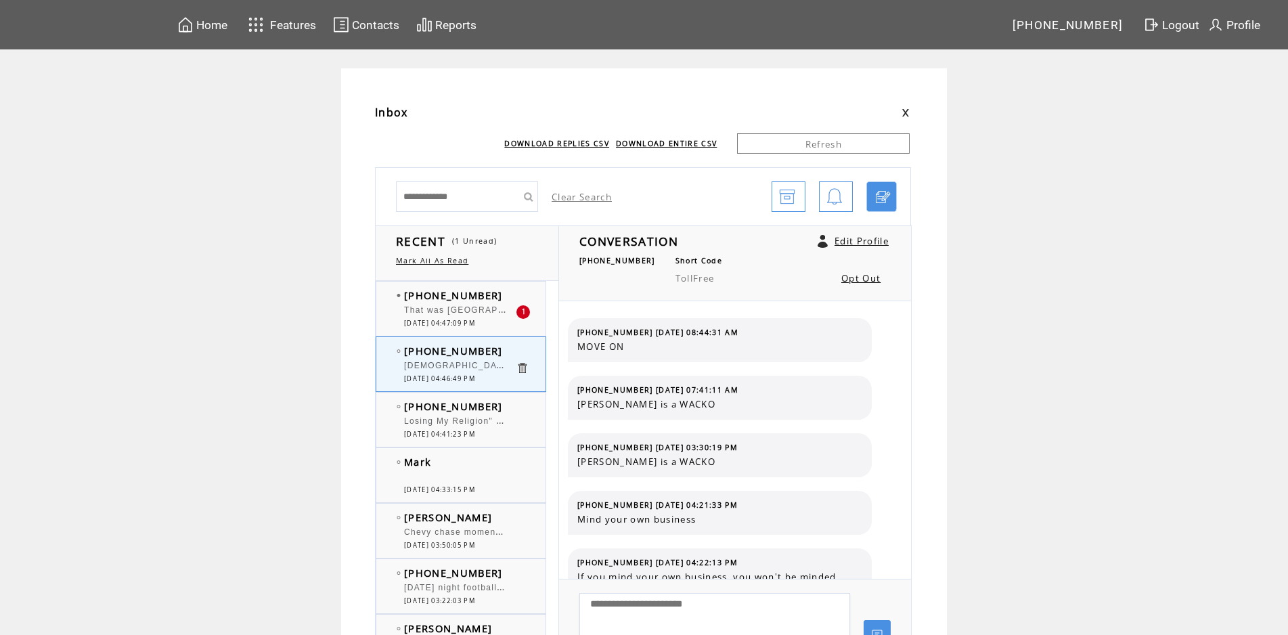
scroll to position [432, 0]
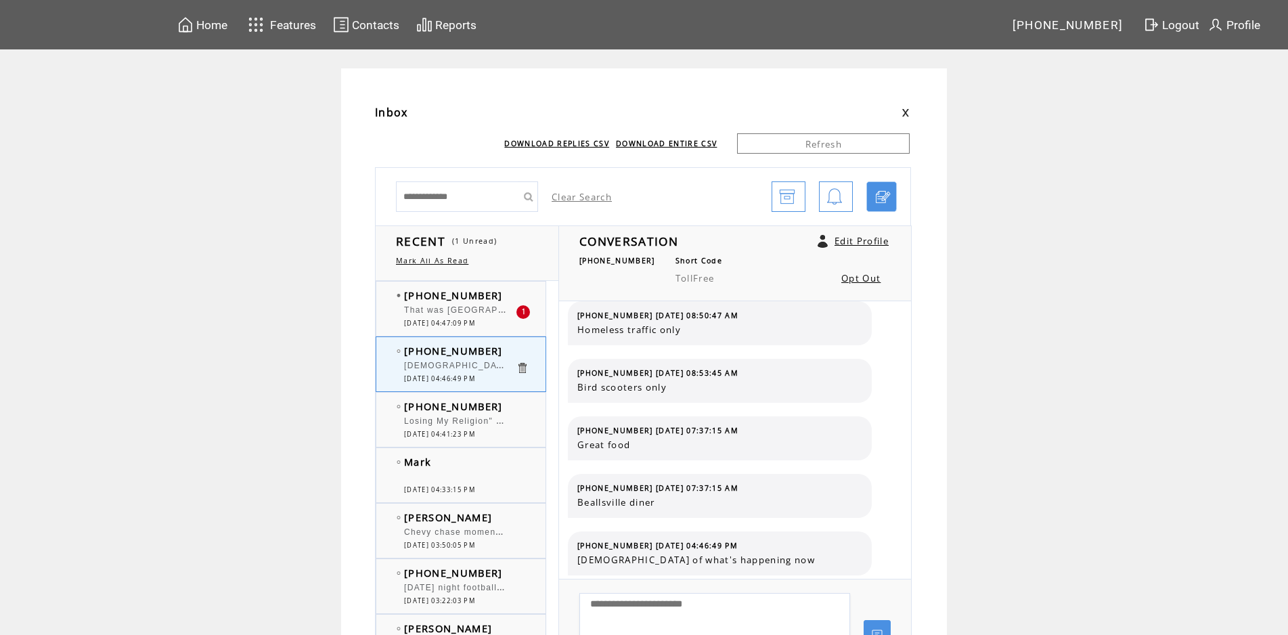
click at [510, 290] on td "[PHONE_NUMBER]" at bounding box center [460, 295] width 112 height 14
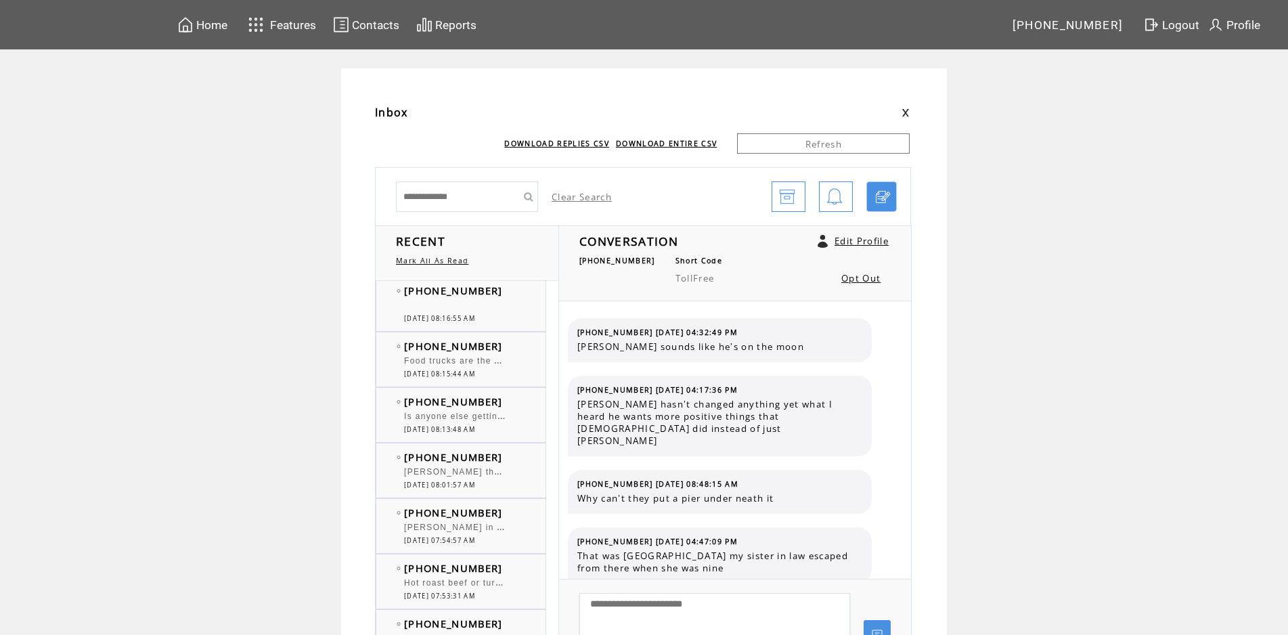
scroll to position [731, 0]
click at [469, 409] on span "Is anyone else getting mailer's to thank [PERSON_NAME] for all he's done for We…" at bounding box center [663, 410] width 519 height 14
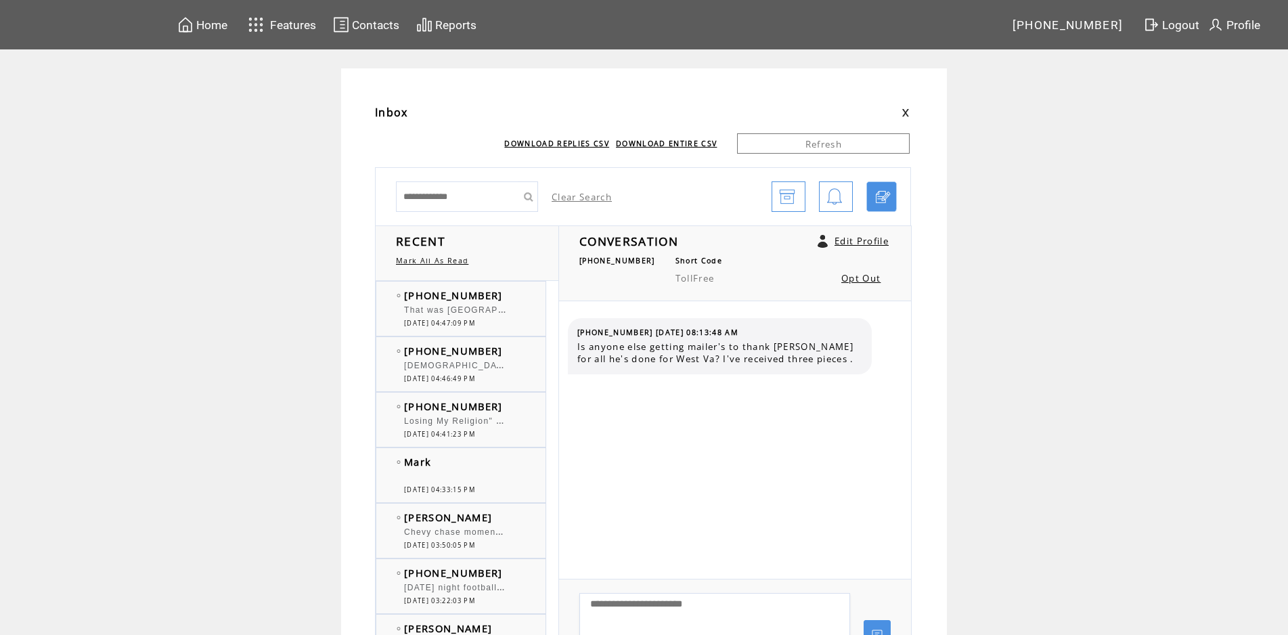
scroll to position [731, 0]
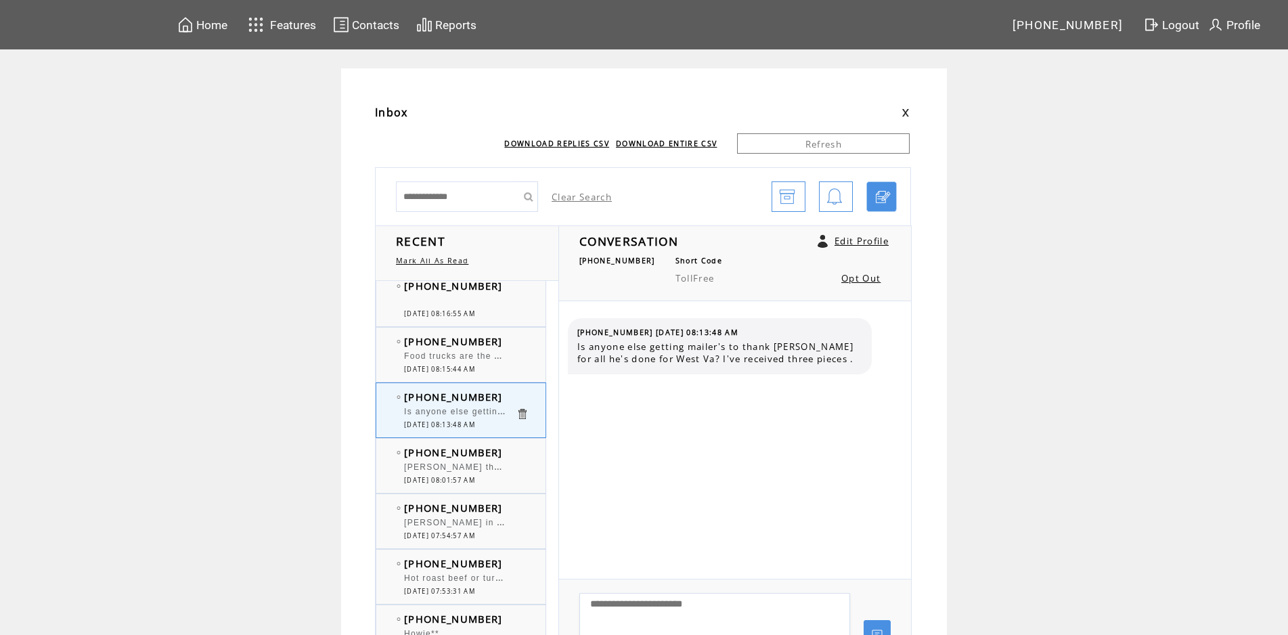
click at [512, 443] on div "(740) 213-1882 Howard the Interstates killed the diners 0 09/09/2025 08:01:57 AM" at bounding box center [474, 466] width 196 height 54
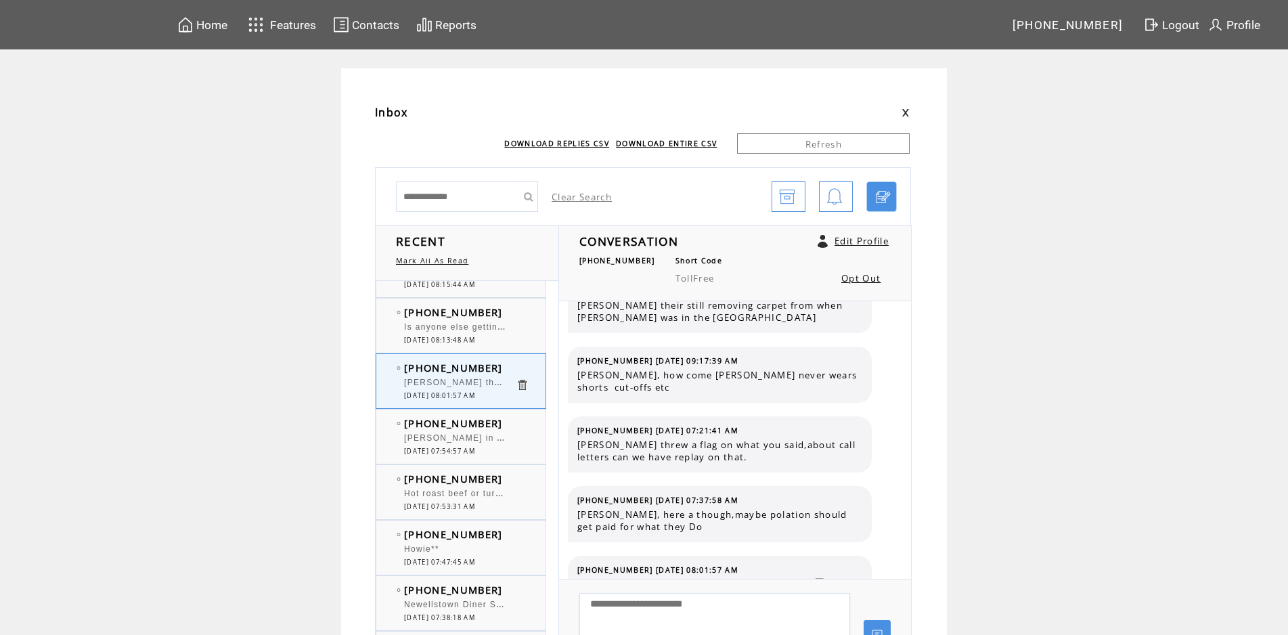
scroll to position [829, 0]
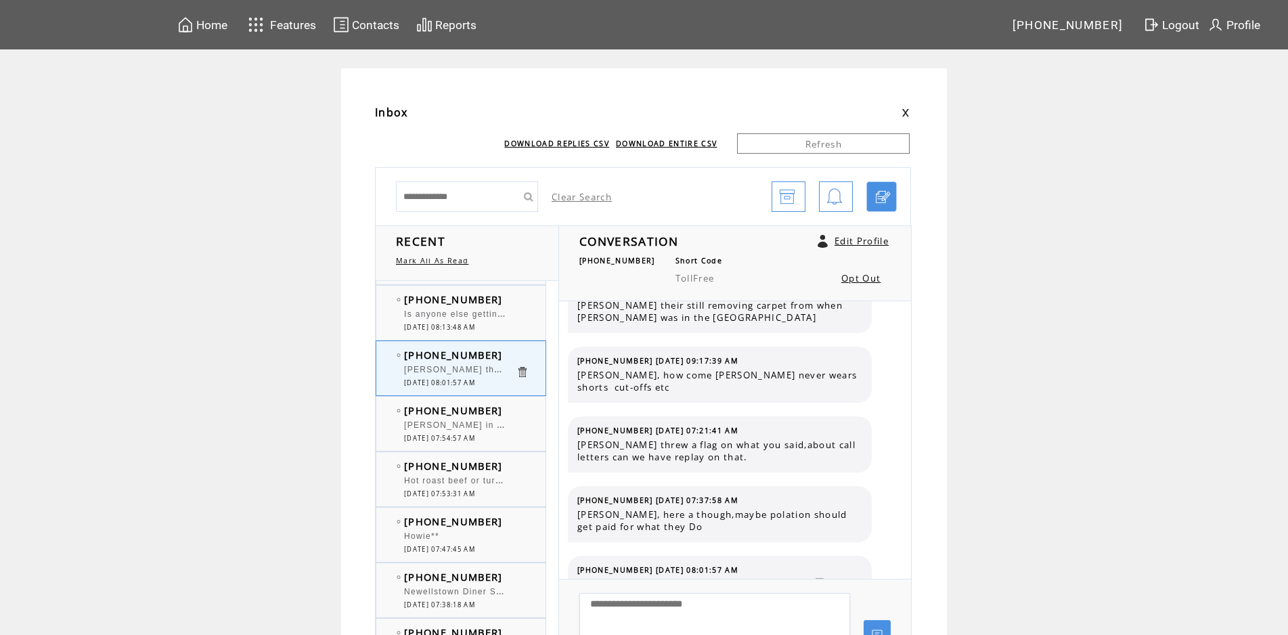
click at [512, 473] on td "[PHONE_NUMBER]" at bounding box center [460, 466] width 112 height 14
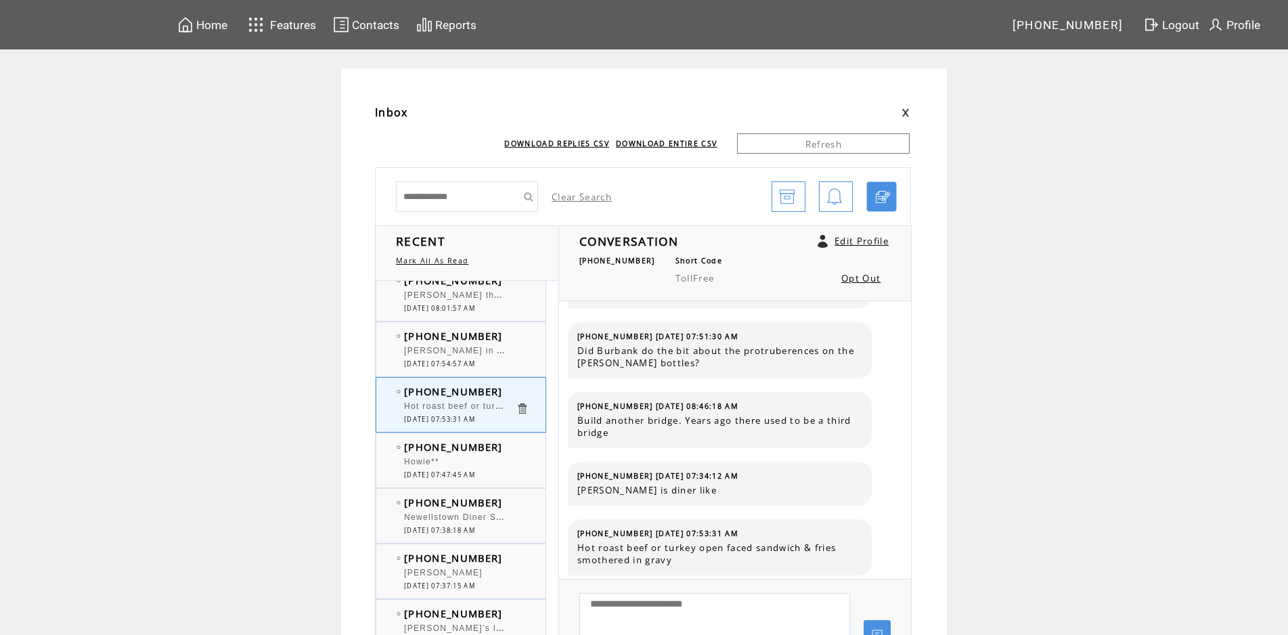
scroll to position [926, 0]
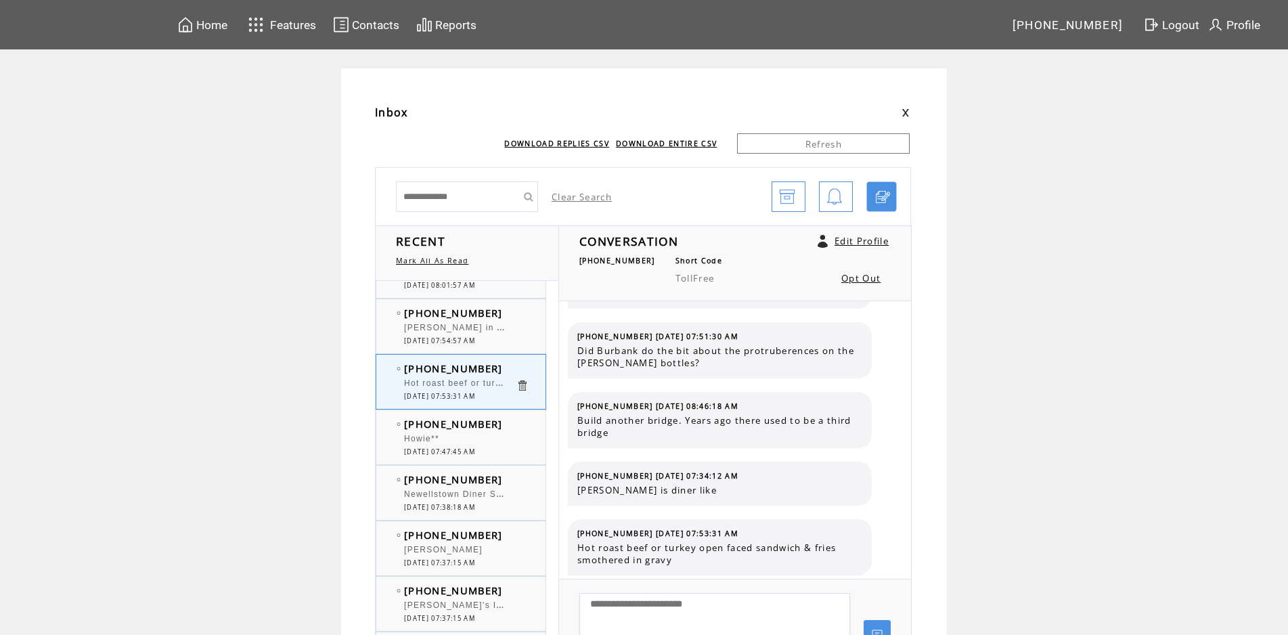
click at [498, 420] on td "[PHONE_NUMBER]" at bounding box center [460, 424] width 112 height 14
